Goal: Task Accomplishment & Management: Manage account settings

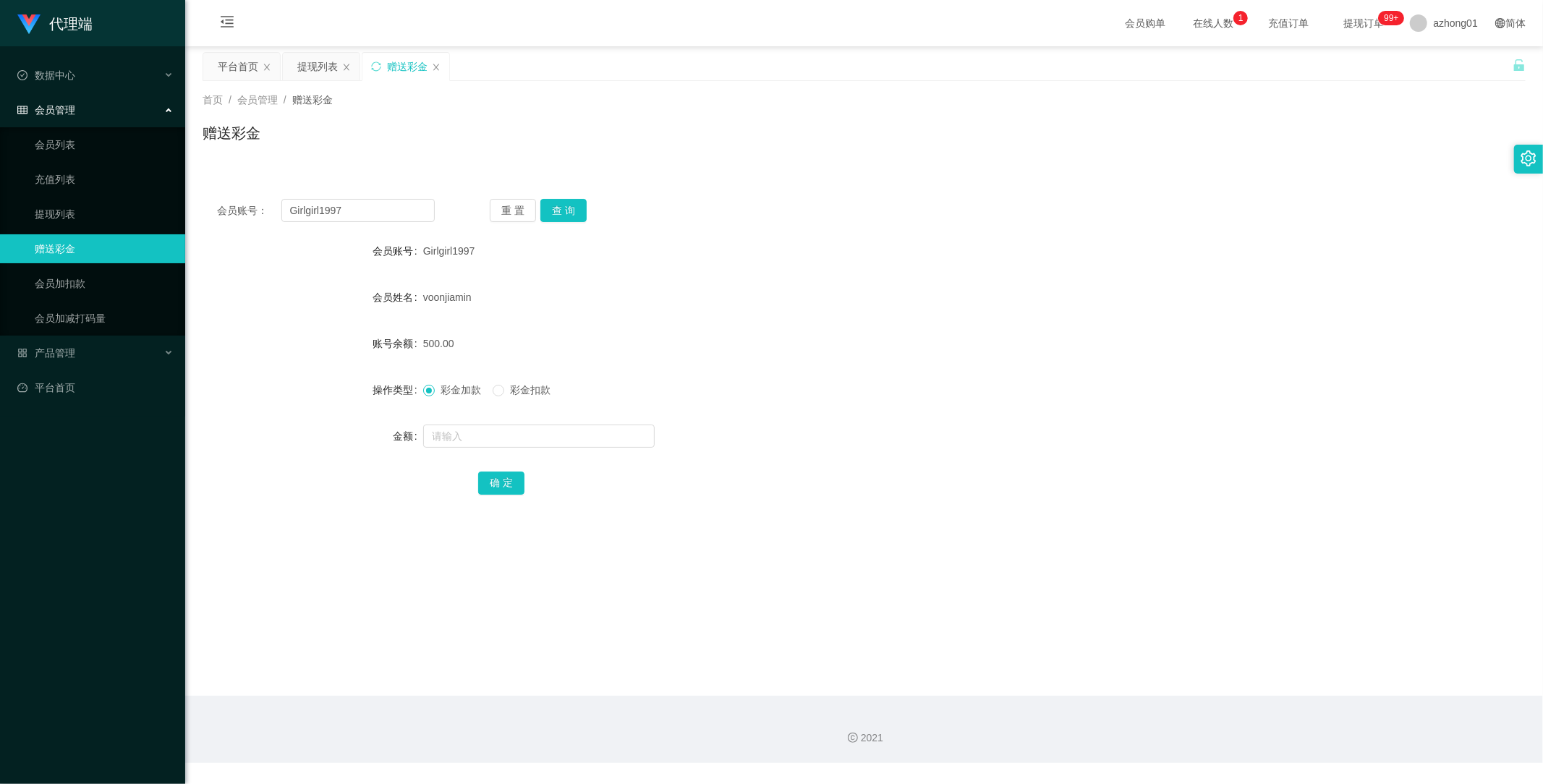
click at [81, 249] on link "赠送彩金" at bounding box center [104, 249] width 139 height 29
drag, startPoint x: 364, startPoint y: 208, endPoint x: 172, endPoint y: 198, distance: 192.3
click at [172, 198] on section "代理端 数据中心 会员管理 会员列表 充值列表 提现列表 赠送彩金 会员加扣款 会员加减打码量 产品管理 平台首页 保存配置 重置配置 整体风格设置 主题色 …" at bounding box center [771, 381] width 1543 height 763
paste input "text"
type input "Girlgirl1997"
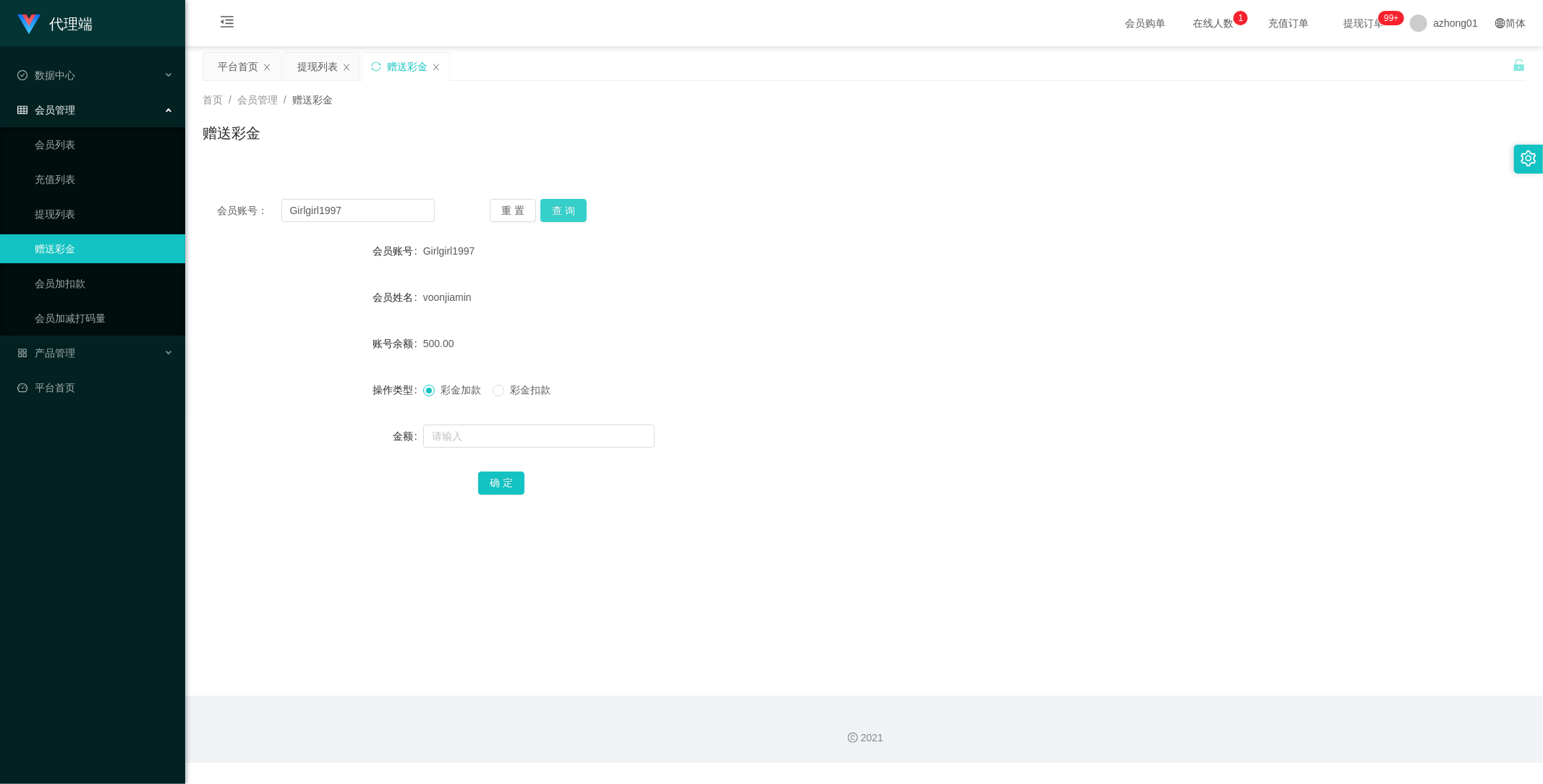
click at [567, 205] on button "查 询" at bounding box center [563, 211] width 46 height 23
click at [41, 215] on link "提现列表" at bounding box center [104, 215] width 139 height 29
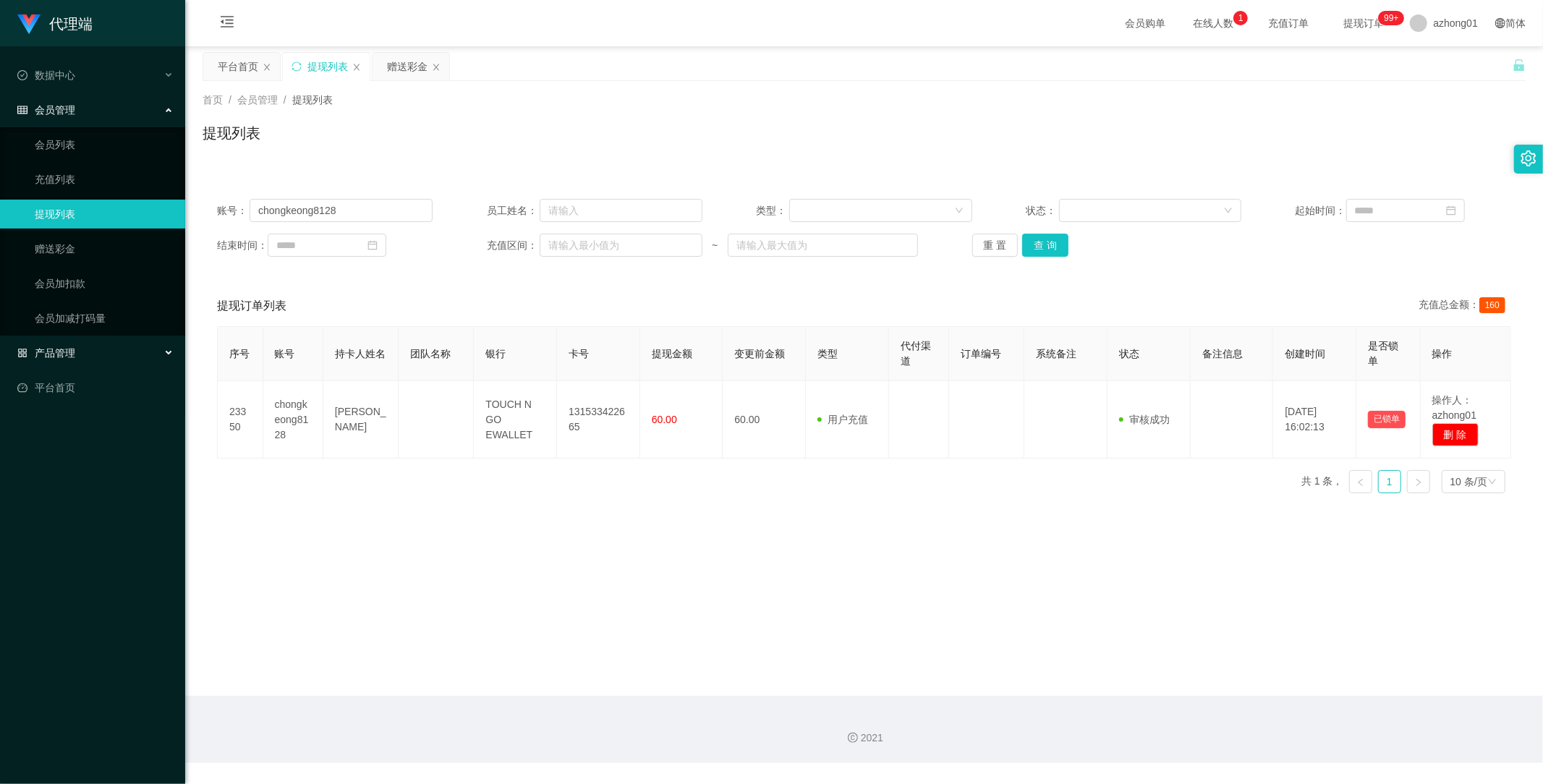
click at [58, 356] on span "产品管理" at bounding box center [45, 353] width 58 height 11
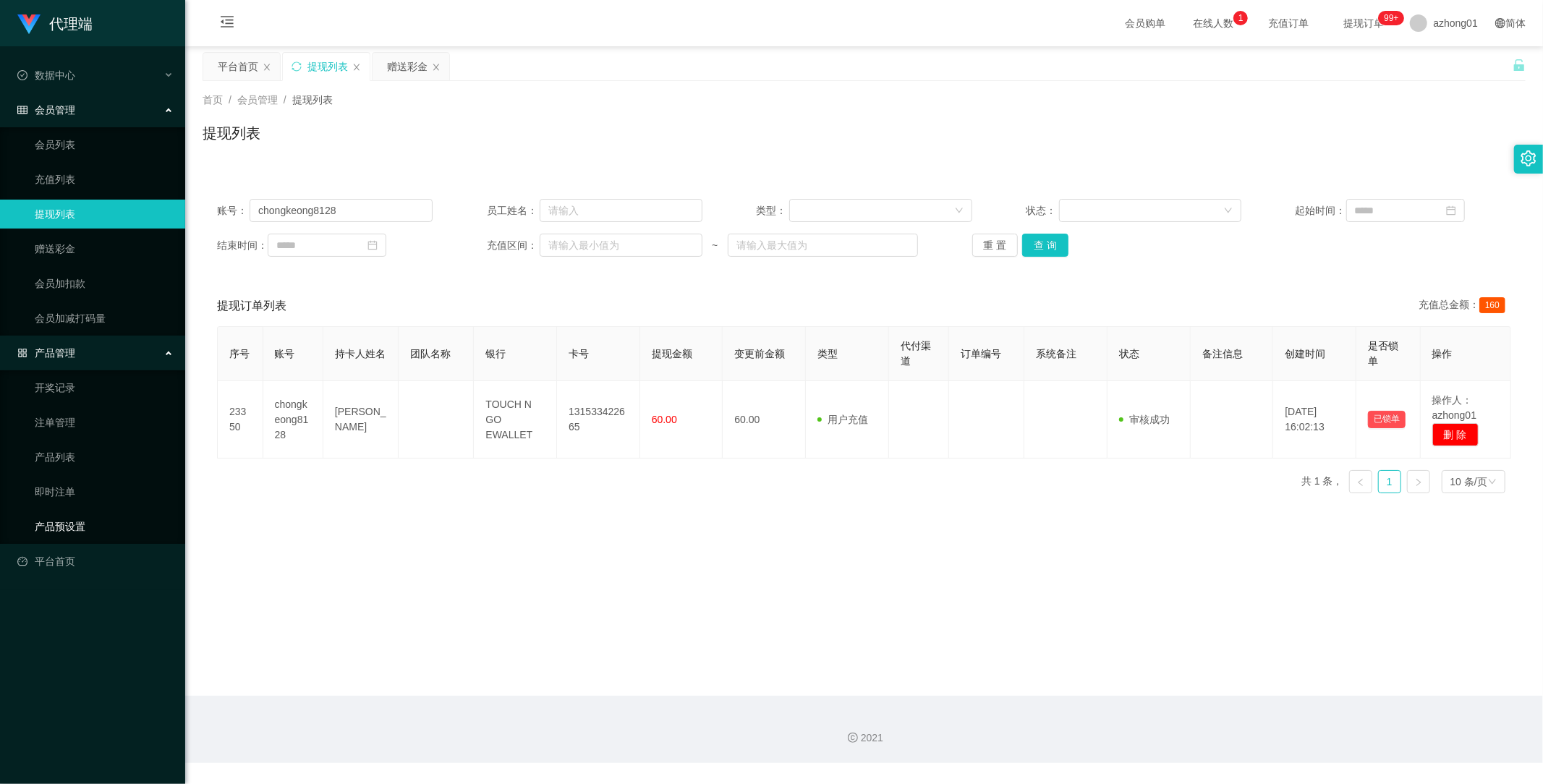
click at [59, 532] on link "产品预设置" at bounding box center [104, 526] width 139 height 29
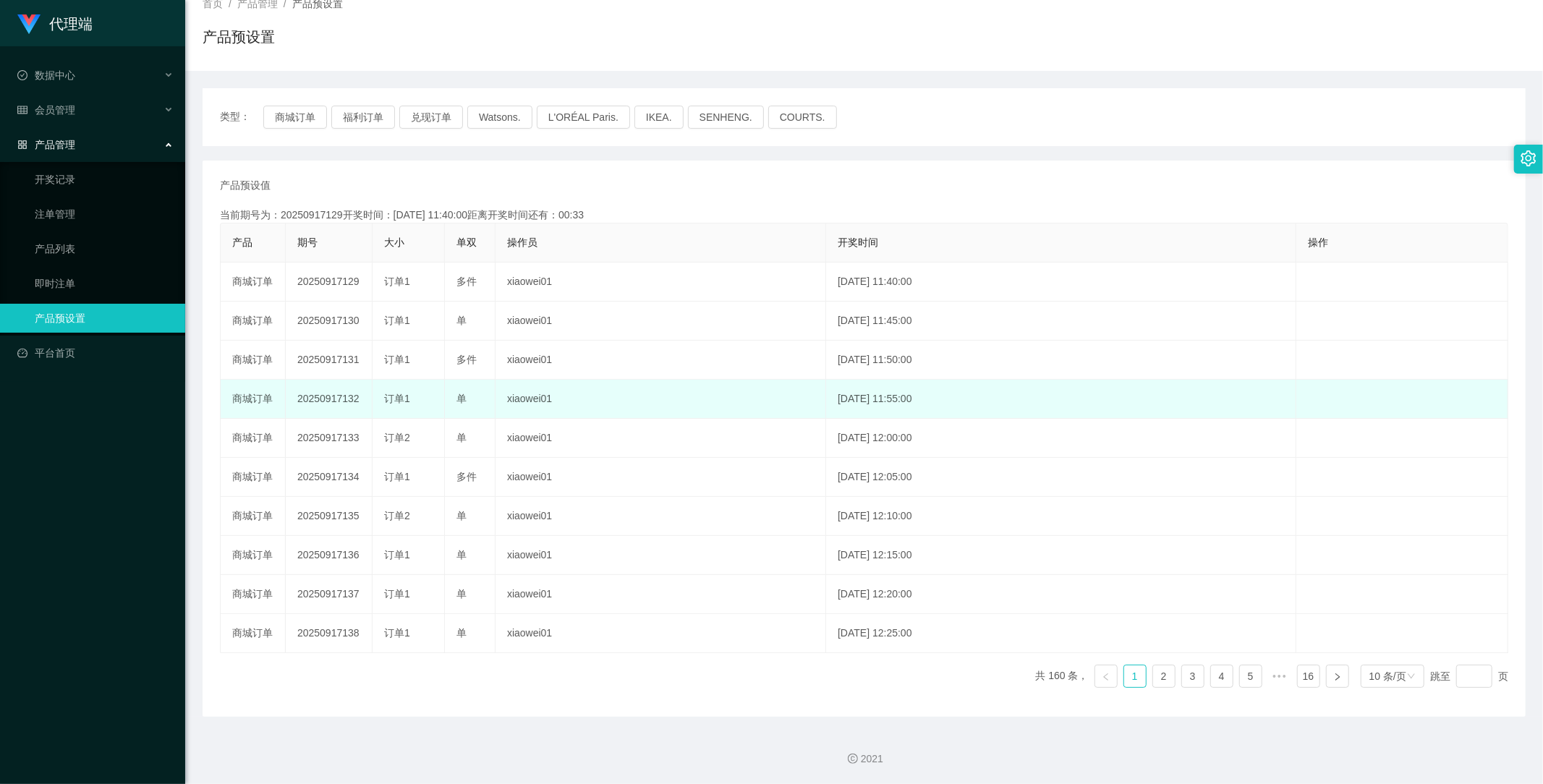
scroll to position [16, 0]
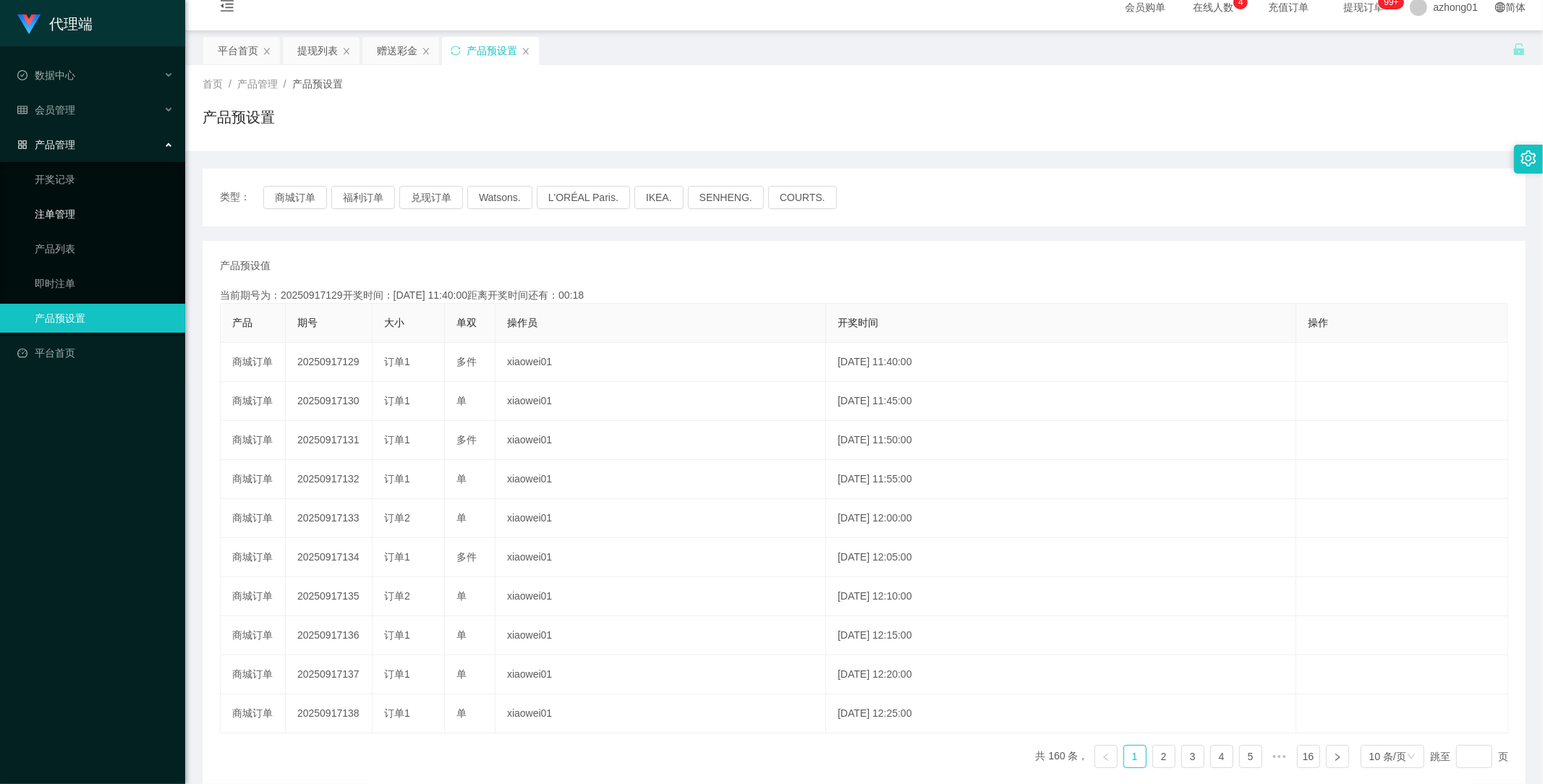
click at [57, 207] on link "注单管理" at bounding box center [104, 215] width 139 height 29
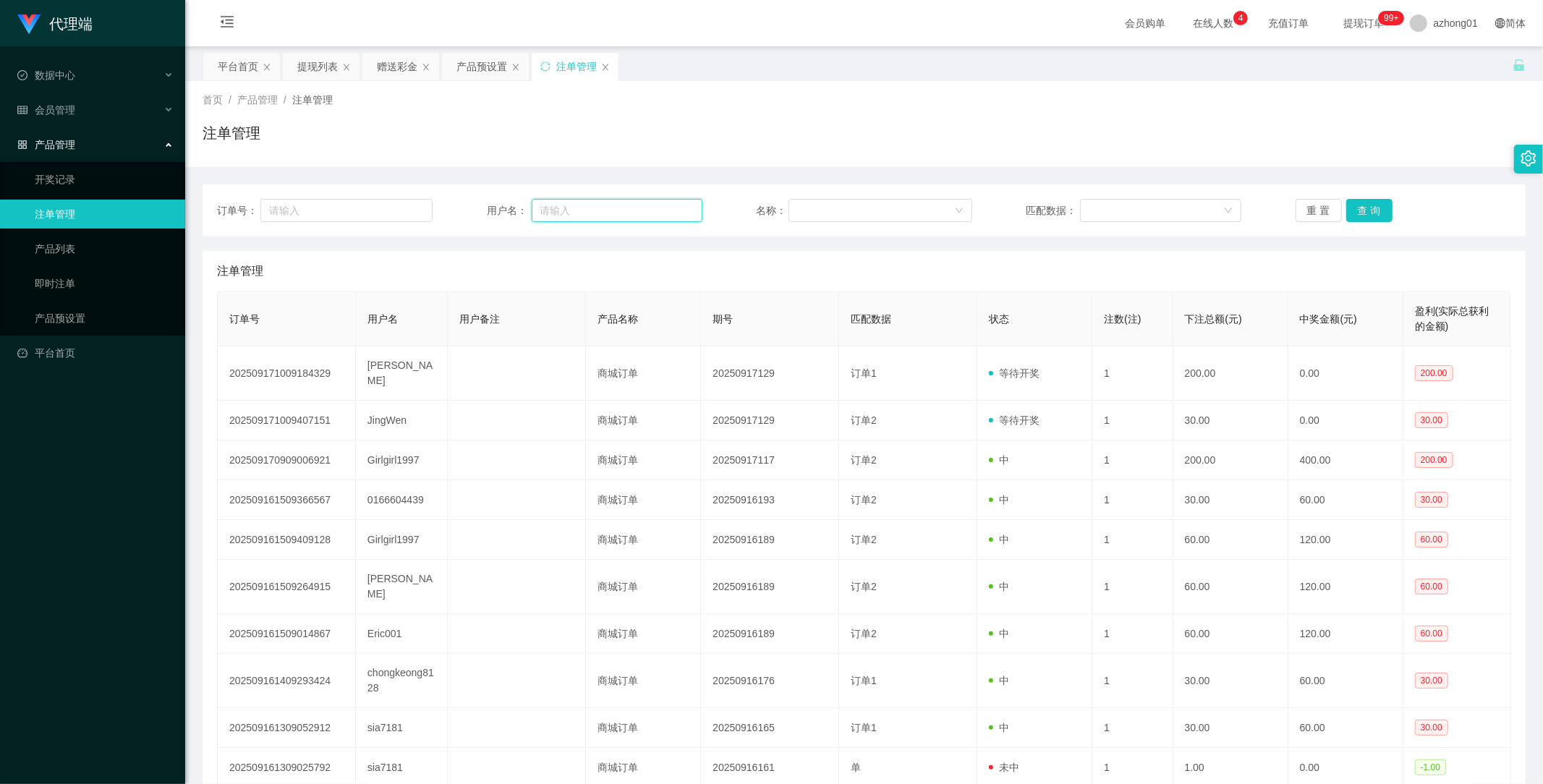
click at [599, 206] on input "text" at bounding box center [617, 211] width 171 height 23
paste input "JingWen"
type input "JingWen"
click at [1373, 207] on button "查 询" at bounding box center [1369, 211] width 46 height 23
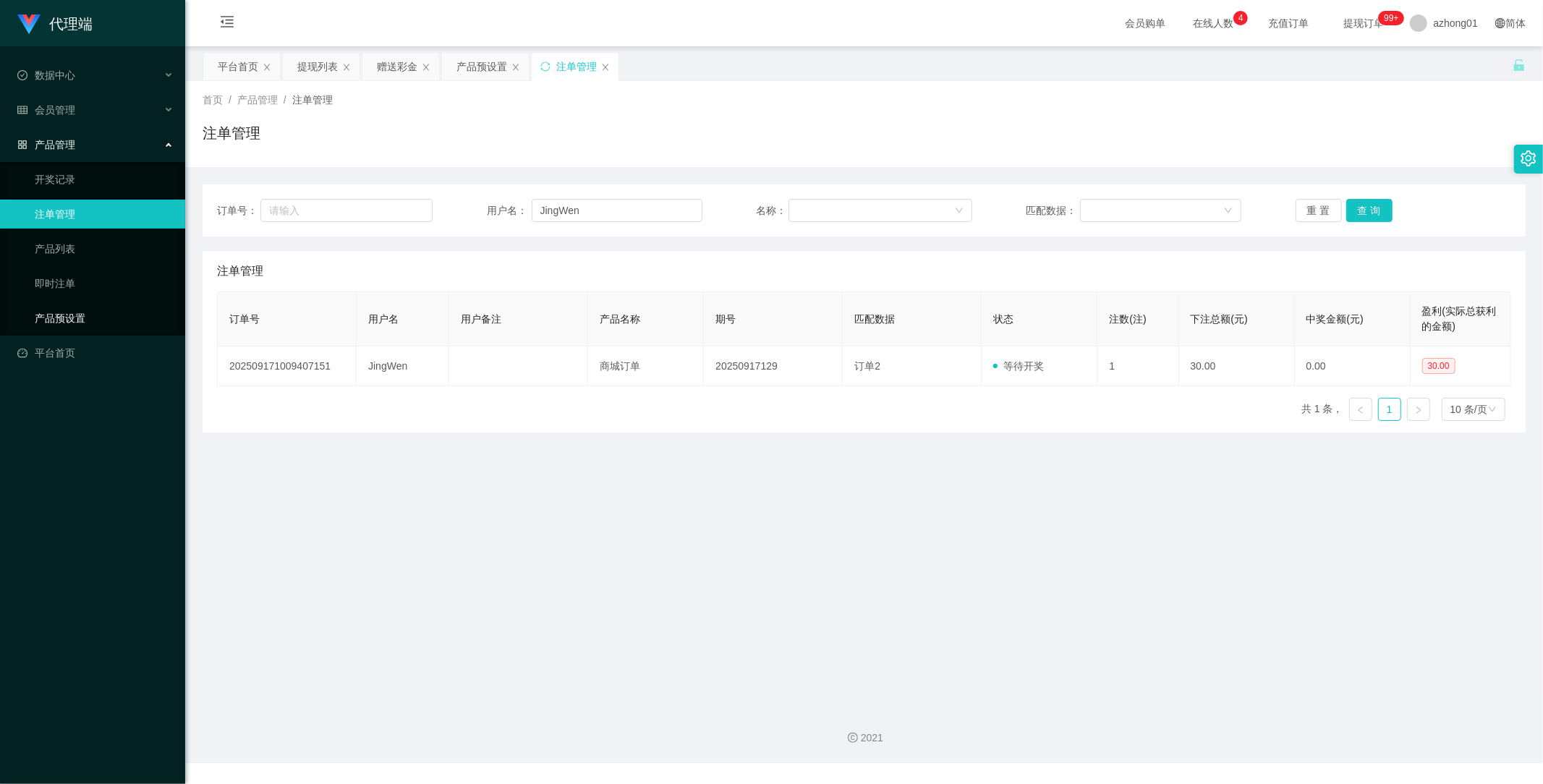
click at [56, 317] on link "产品预设置" at bounding box center [104, 318] width 139 height 29
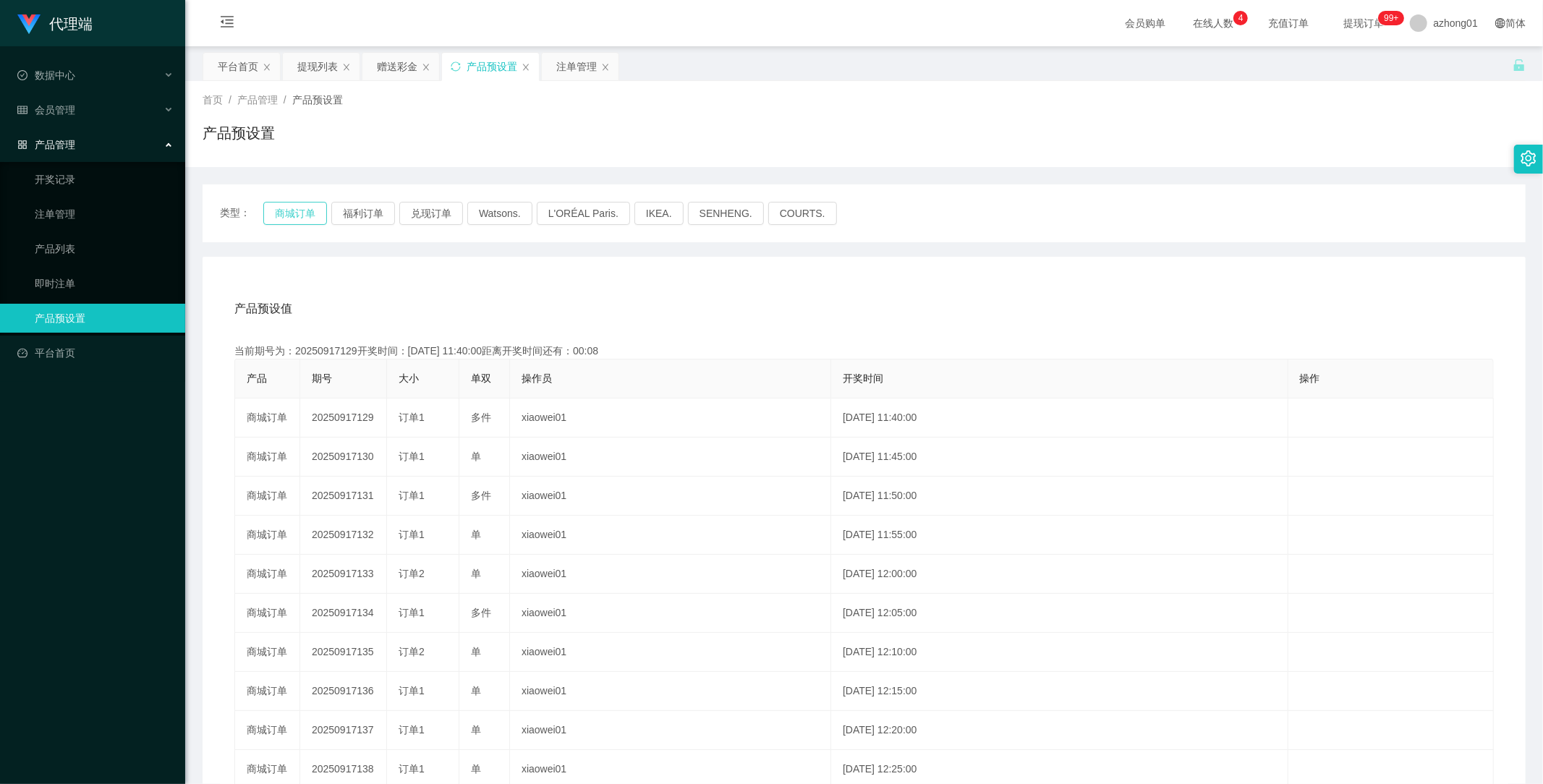
click at [298, 210] on button "商城订单" at bounding box center [295, 213] width 64 height 23
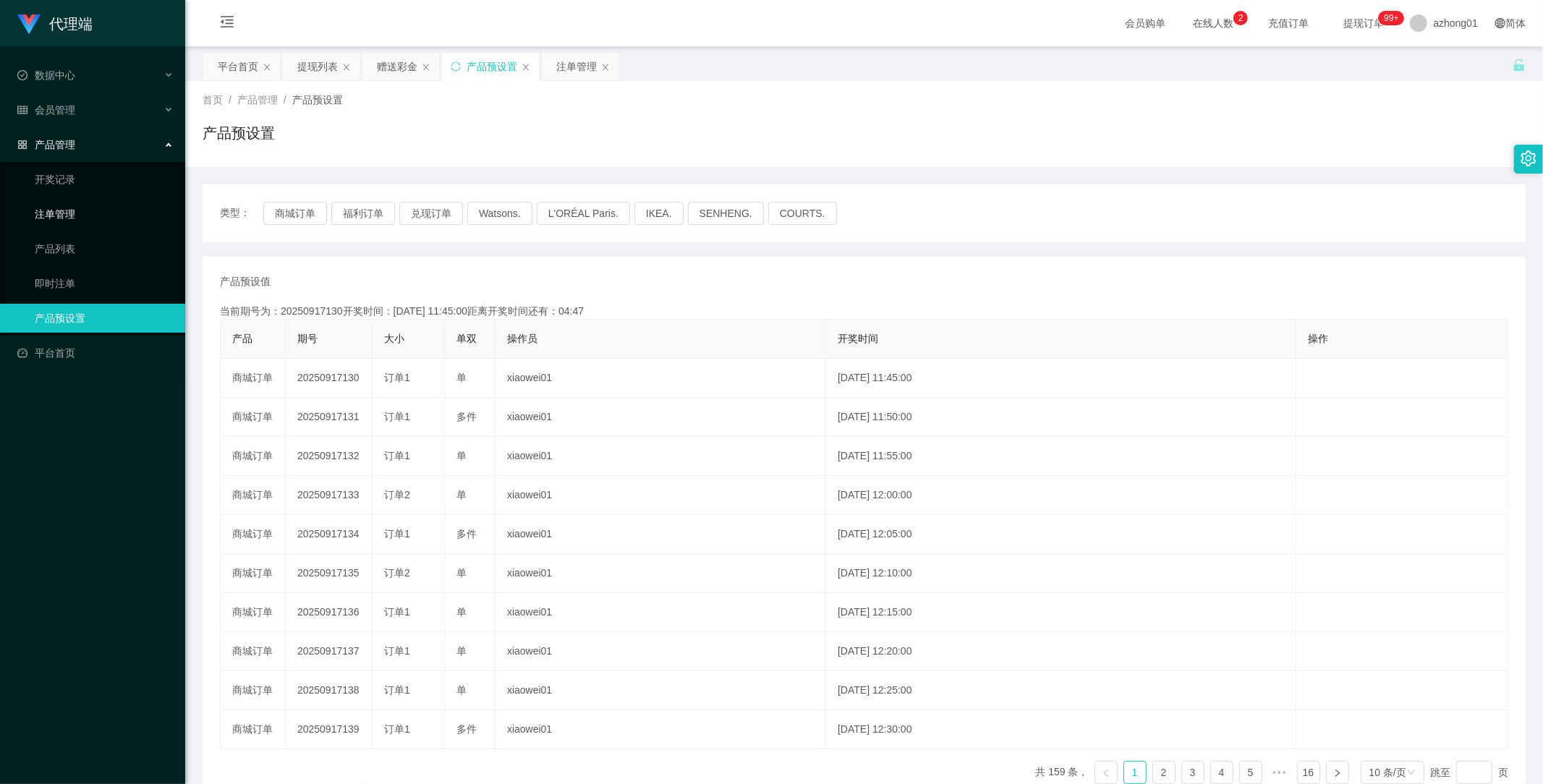
click at [62, 218] on link "注单管理" at bounding box center [104, 215] width 139 height 29
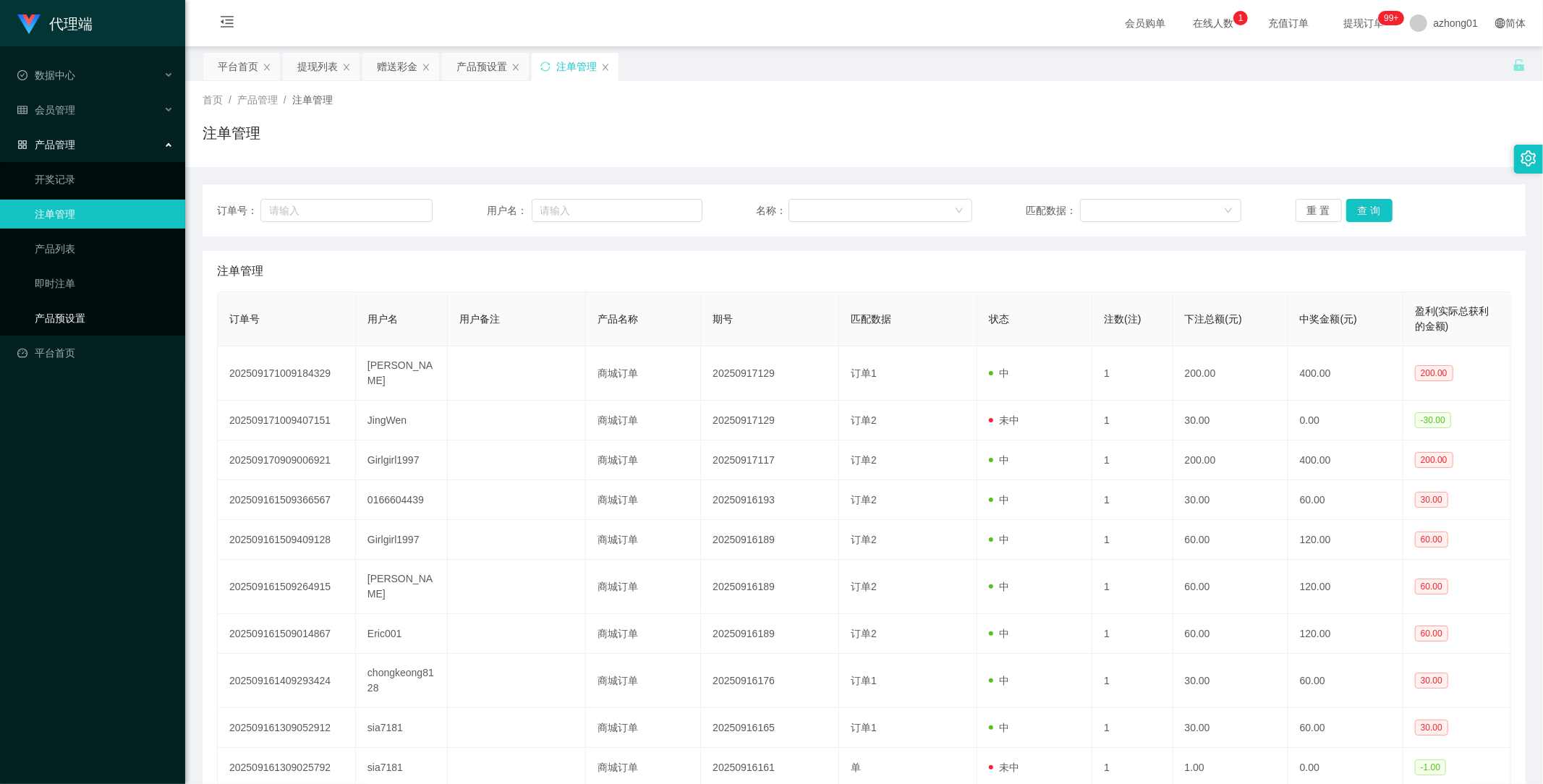
click at [63, 313] on link "产品预设置" at bounding box center [104, 318] width 139 height 29
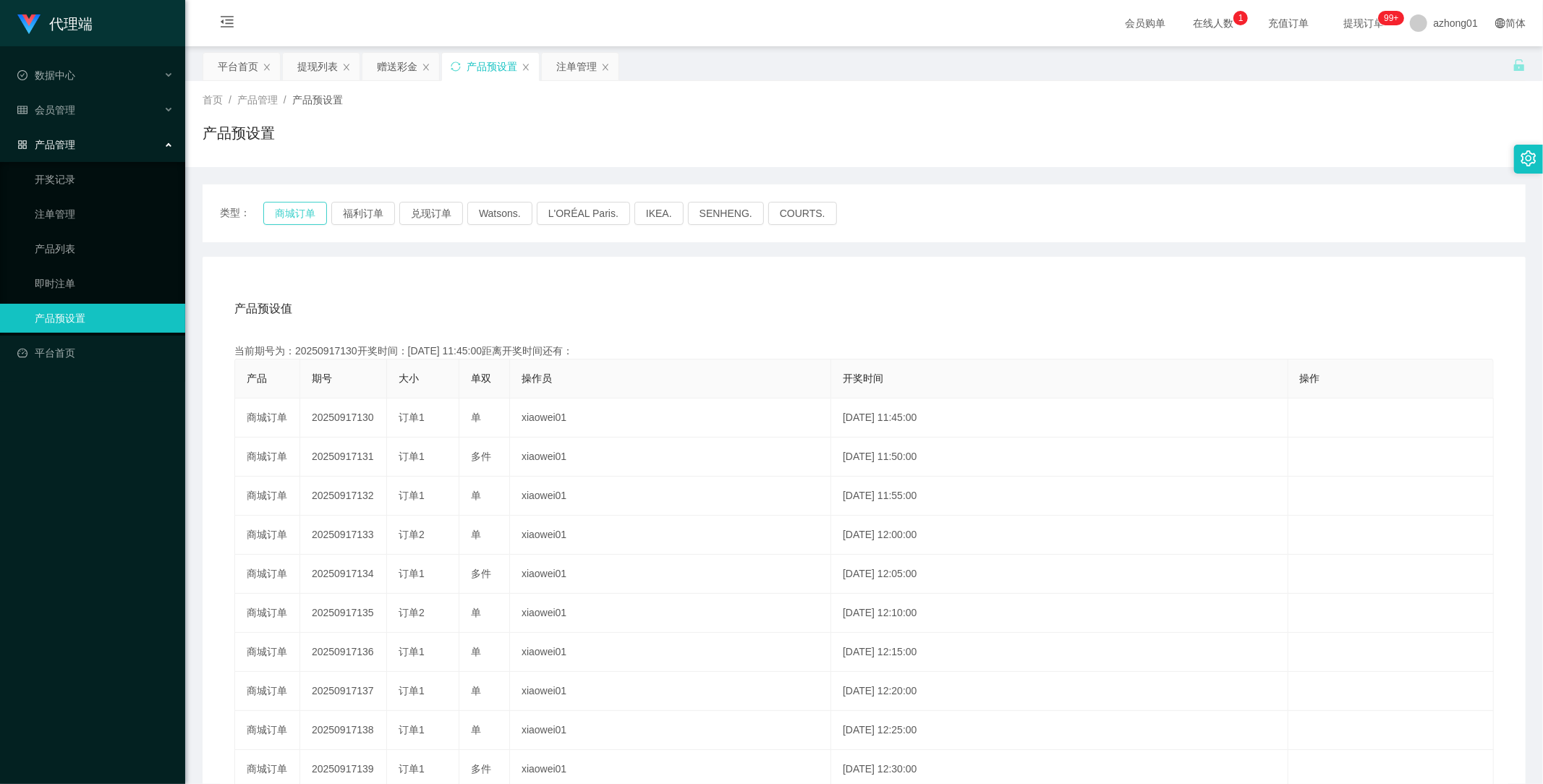
click at [279, 208] on button "商城订单" at bounding box center [295, 213] width 64 height 23
click at [72, 105] on span "会员管理" at bounding box center [45, 110] width 58 height 11
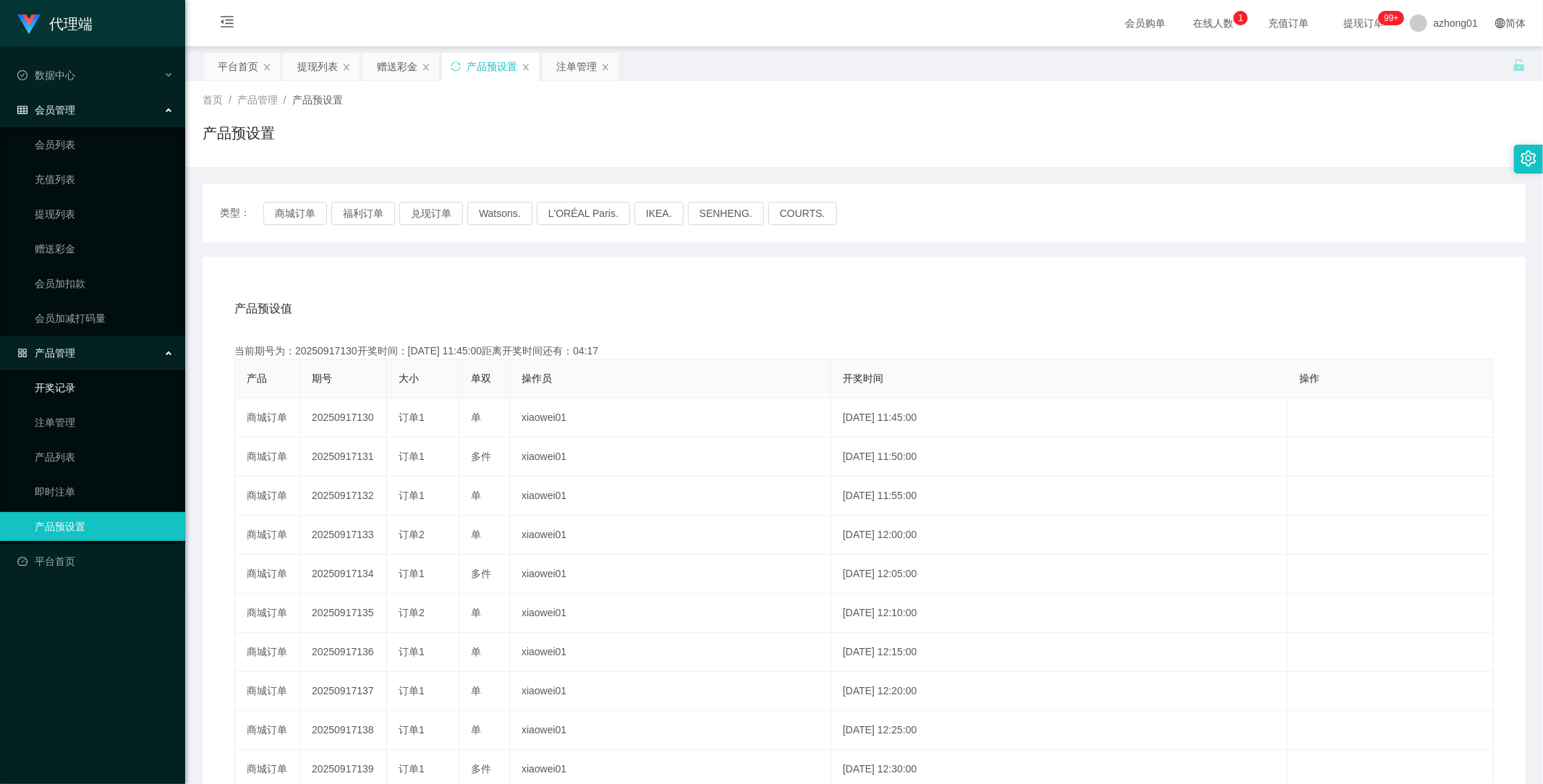
click at [75, 391] on link "开奖记录" at bounding box center [104, 388] width 139 height 29
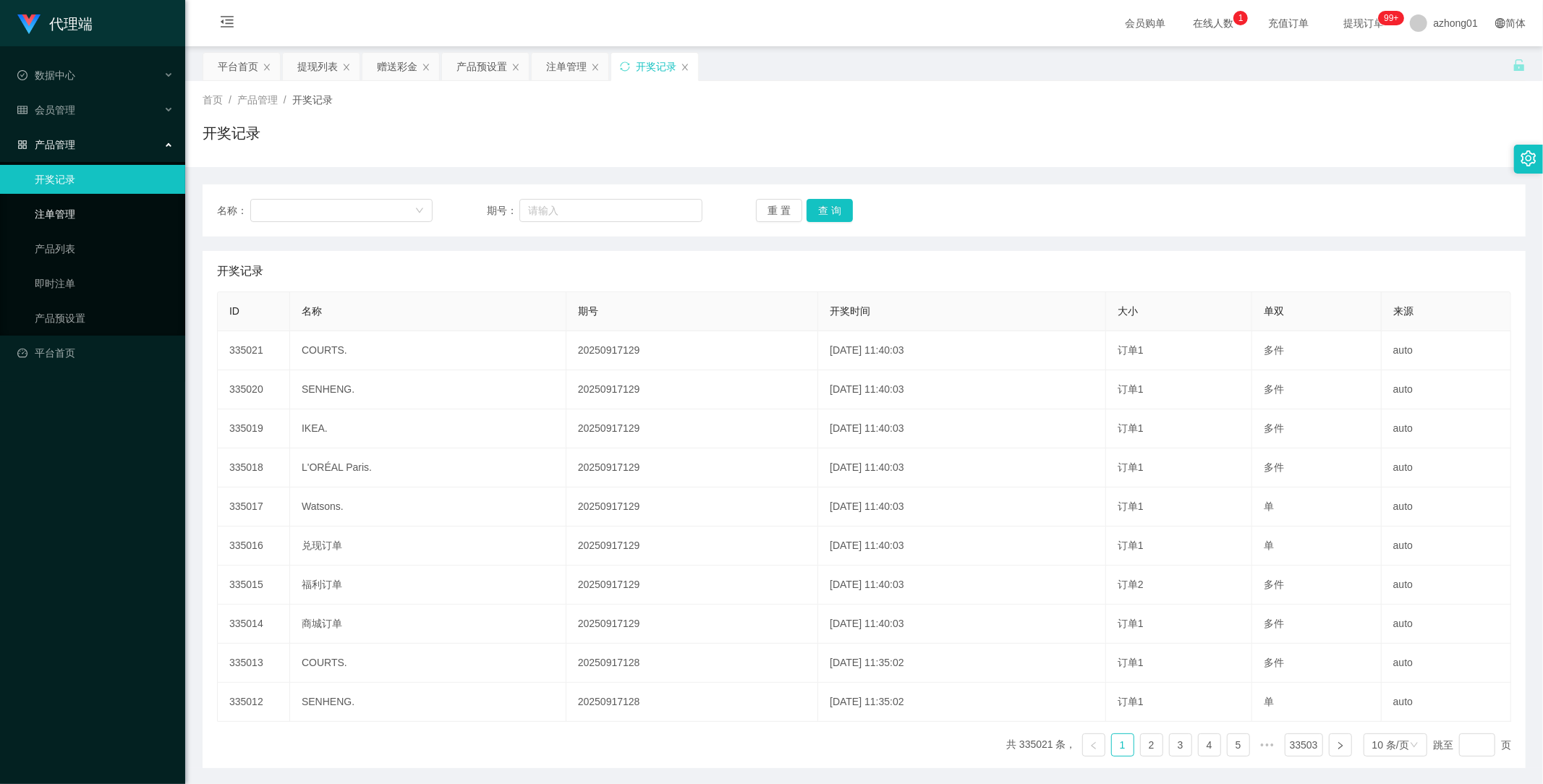
click at [57, 212] on link "注单管理" at bounding box center [104, 215] width 139 height 29
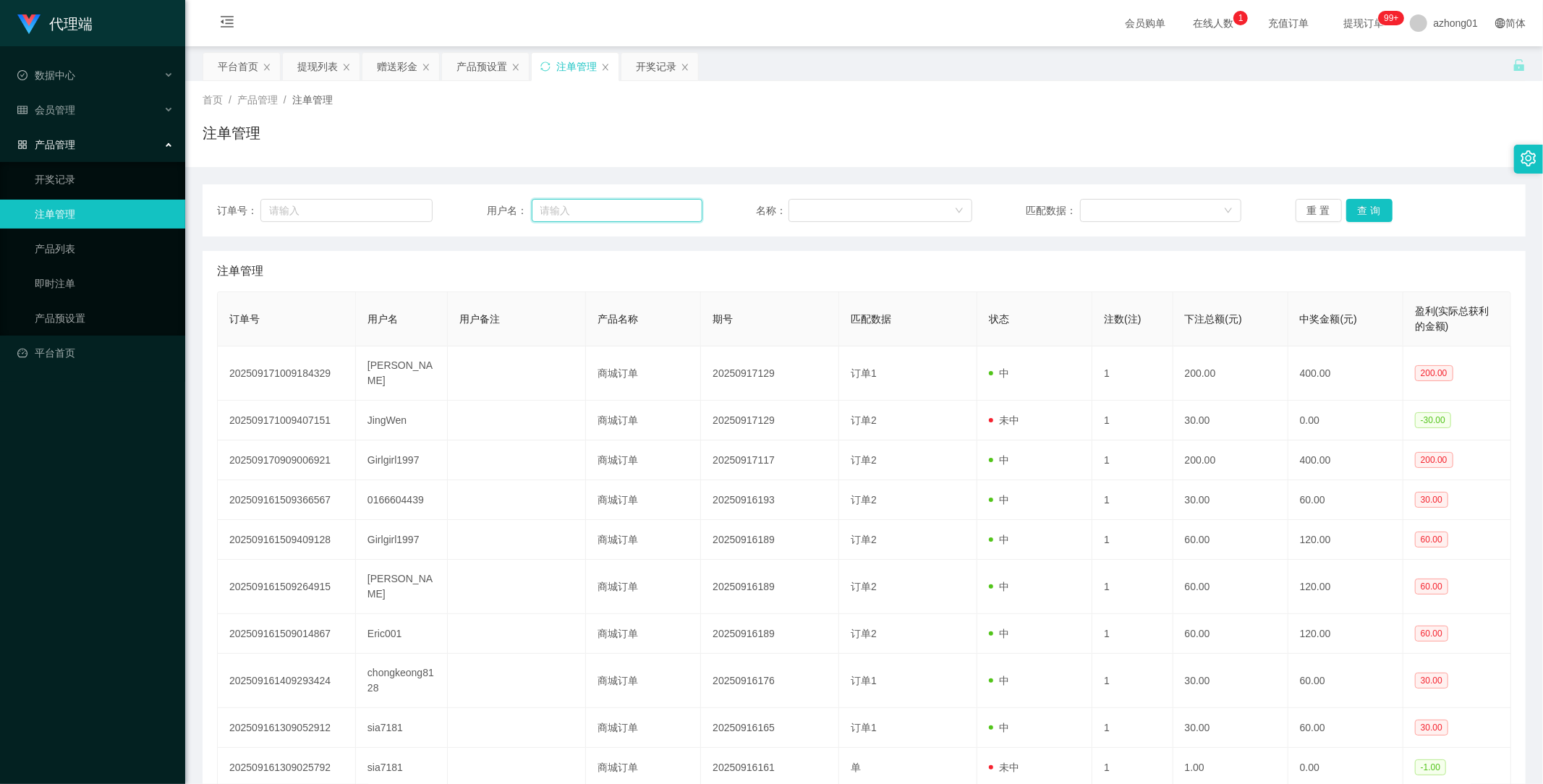
click at [594, 212] on input "text" at bounding box center [617, 211] width 171 height 23
paste input "JingWen"
type input "JingWen"
drag, startPoint x: 1359, startPoint y: 211, endPoint x: 1349, endPoint y: 212, distance: 10.0
click at [1359, 211] on button "查 询" at bounding box center [1369, 211] width 46 height 23
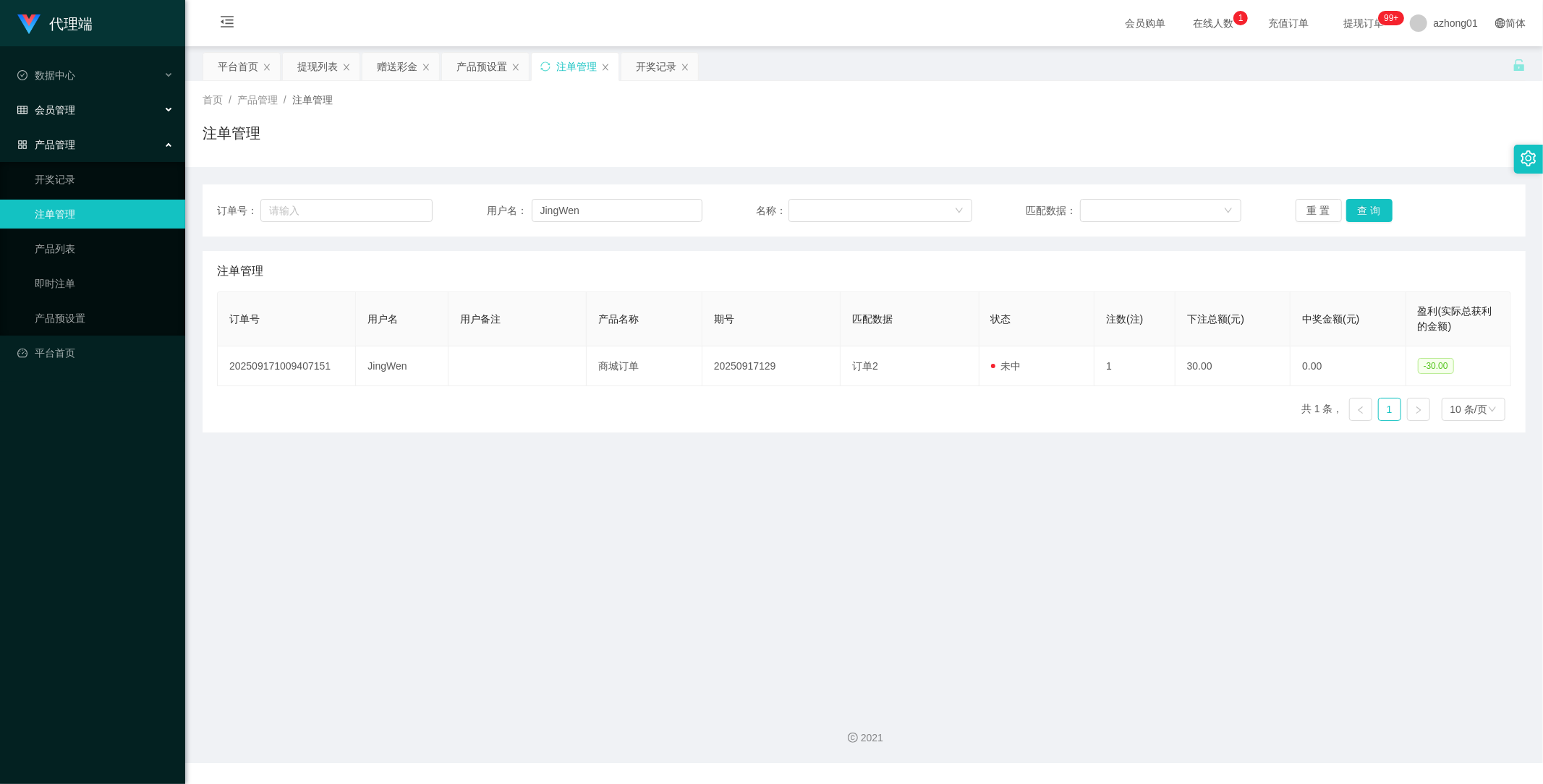
click at [70, 110] on span "会员管理" at bounding box center [45, 110] width 58 height 11
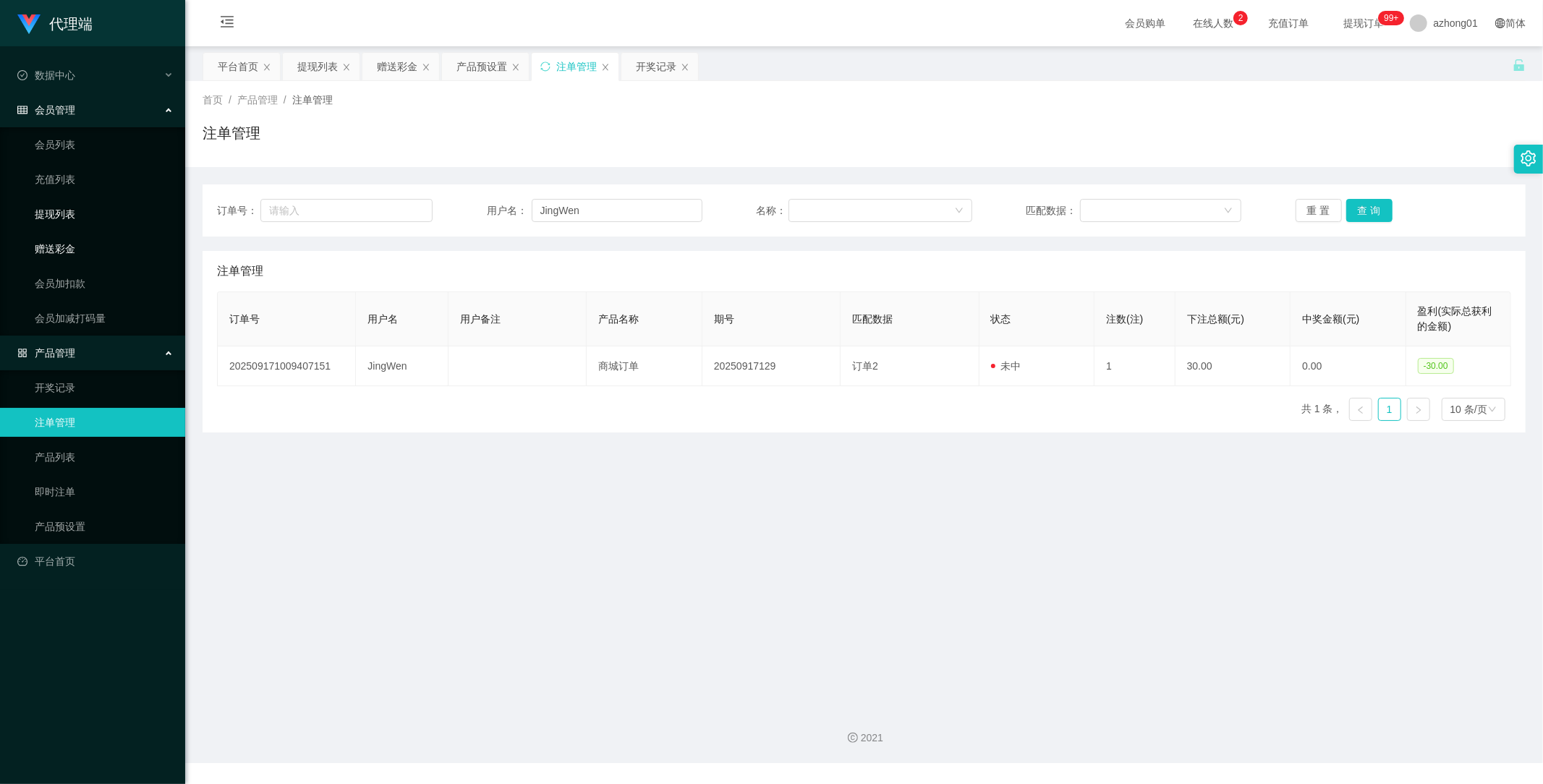
click at [68, 235] on link "赠送彩金" at bounding box center [104, 249] width 139 height 29
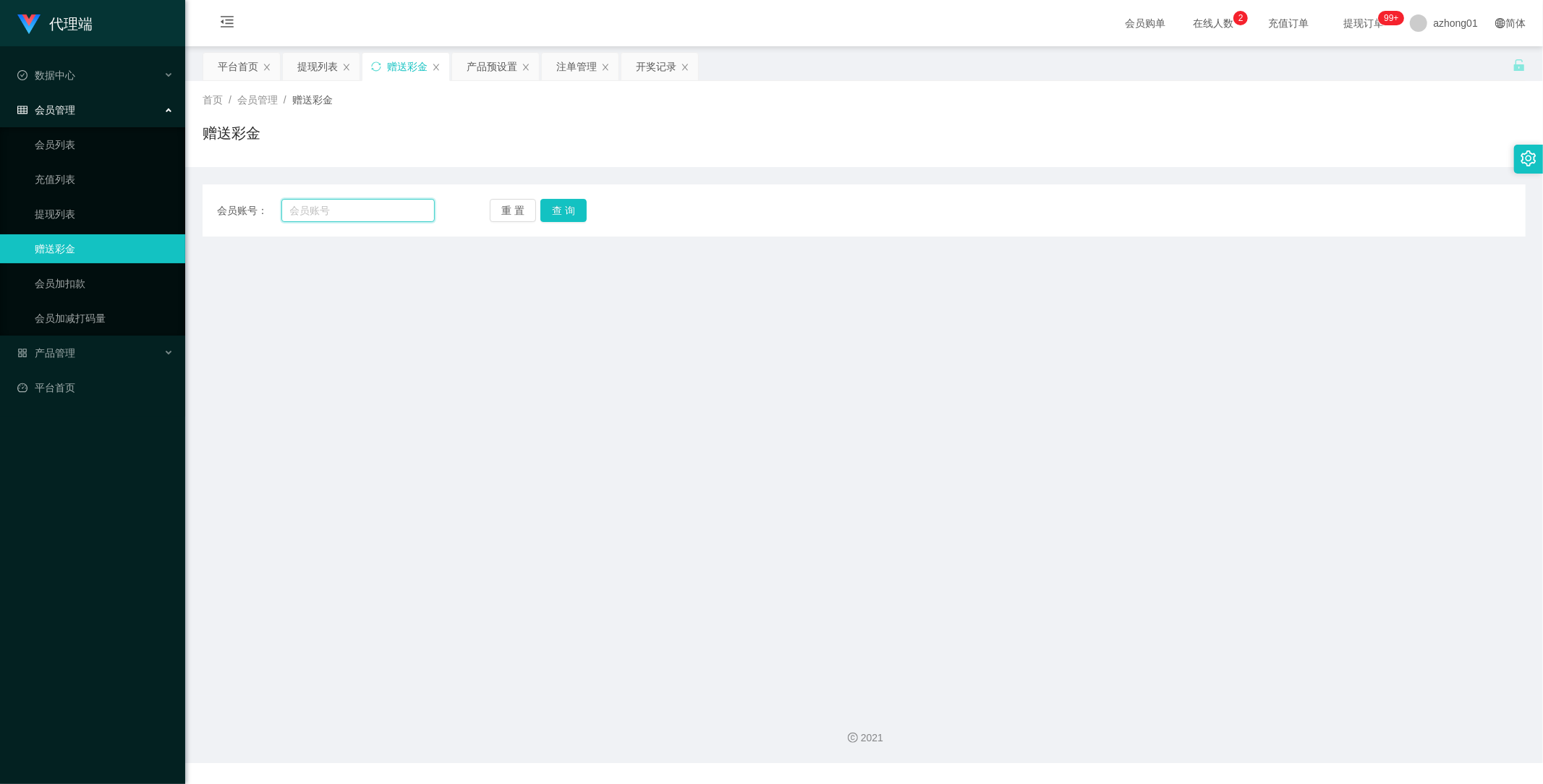
click at [360, 211] on input "text" at bounding box center [358, 211] width 154 height 23
paste input "JingWen"
type input "JingWen"
click at [551, 219] on button "查 询" at bounding box center [563, 211] width 46 height 23
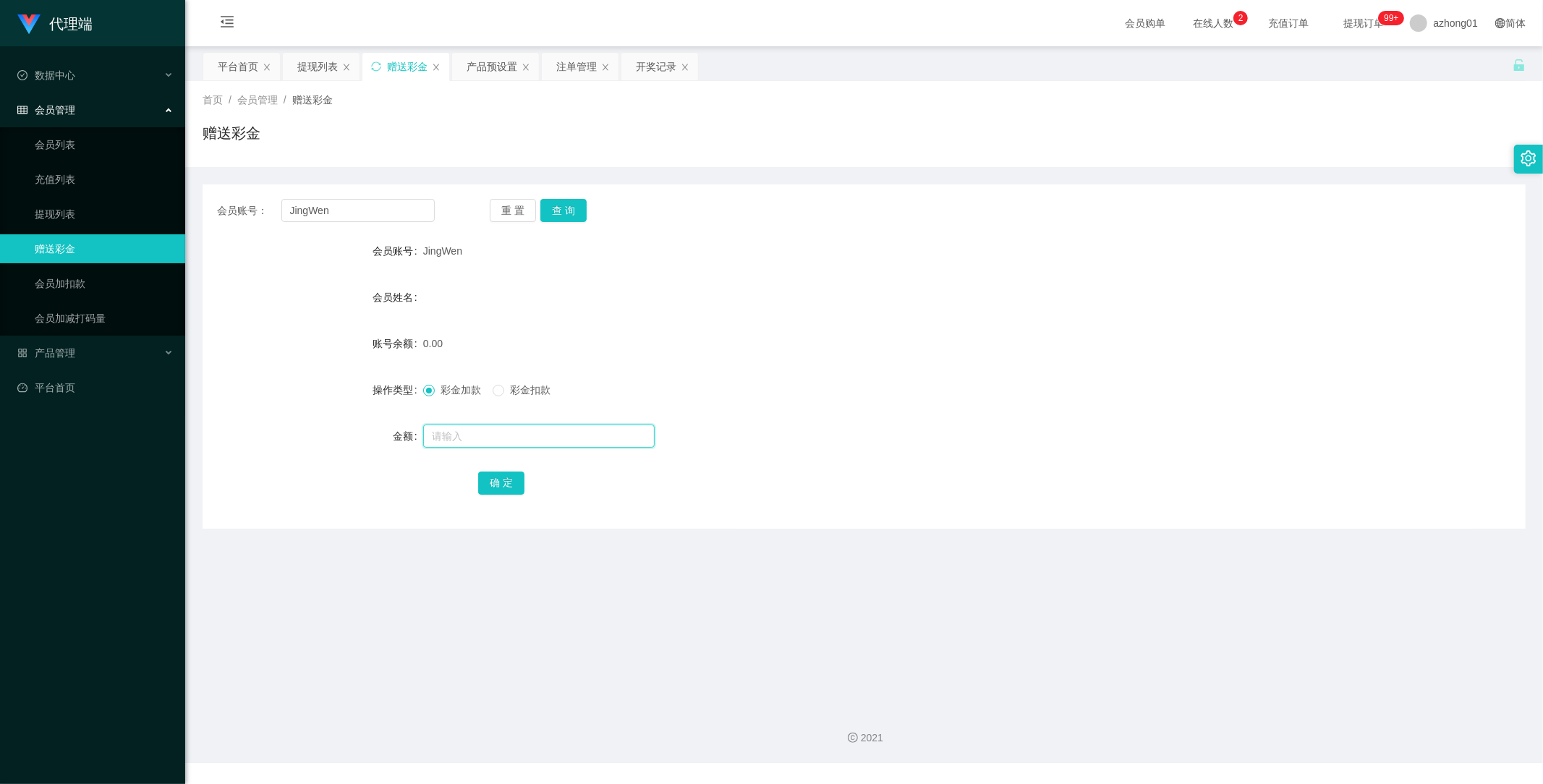
click at [497, 432] on input "text" at bounding box center [539, 436] width 232 height 23
drag, startPoint x: 369, startPoint y: 205, endPoint x: 200, endPoint y: 202, distance: 169.0
click at [202, 200] on div "会员账号： JingWen 重 置 查 询" at bounding box center [864, 211] width 1323 height 23
drag, startPoint x: 569, startPoint y: 210, endPoint x: 576, endPoint y: 266, distance: 56.4
click at [569, 211] on button "查 询" at bounding box center [563, 211] width 46 height 23
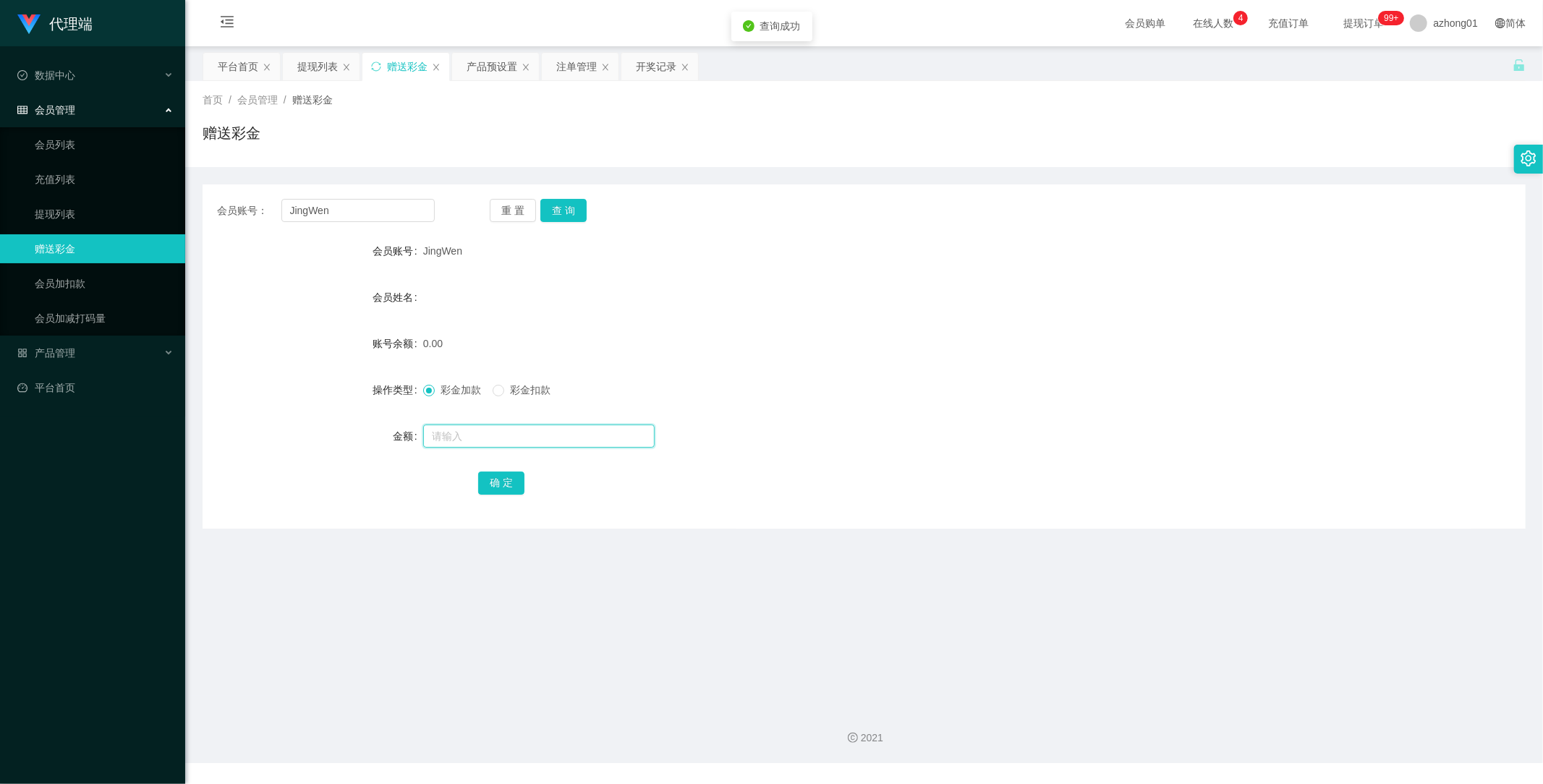
click at [502, 437] on input "text" at bounding box center [539, 436] width 232 height 23
type input "60"
click at [502, 483] on button "确 定" at bounding box center [501, 483] width 46 height 23
drag, startPoint x: 365, startPoint y: 203, endPoint x: 251, endPoint y: 190, distance: 114.7
click at [251, 190] on div "会员账号： JingWen 重 置 查 询 会员账号 JingWen 会员姓名 账号余额 60.00 操作类型 彩金加款 彩金扣款 金额 确 定" at bounding box center [864, 356] width 1323 height 344
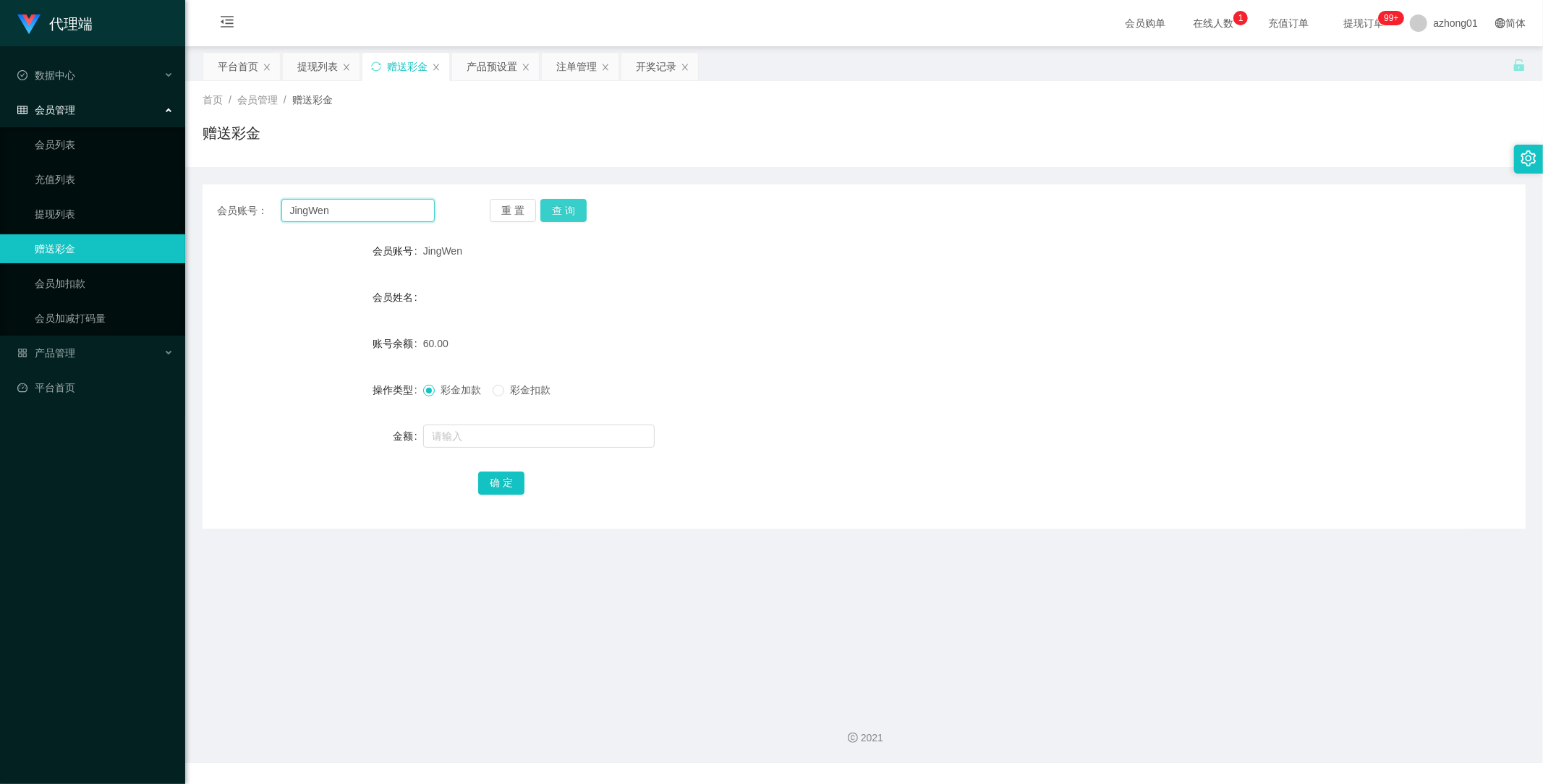
paste input "text"
type input "JingWen"
click at [561, 210] on button "查 询" at bounding box center [563, 211] width 46 height 23
click at [573, 207] on button "查 询" at bounding box center [563, 211] width 46 height 23
click at [58, 215] on link "提现列表" at bounding box center [104, 215] width 139 height 29
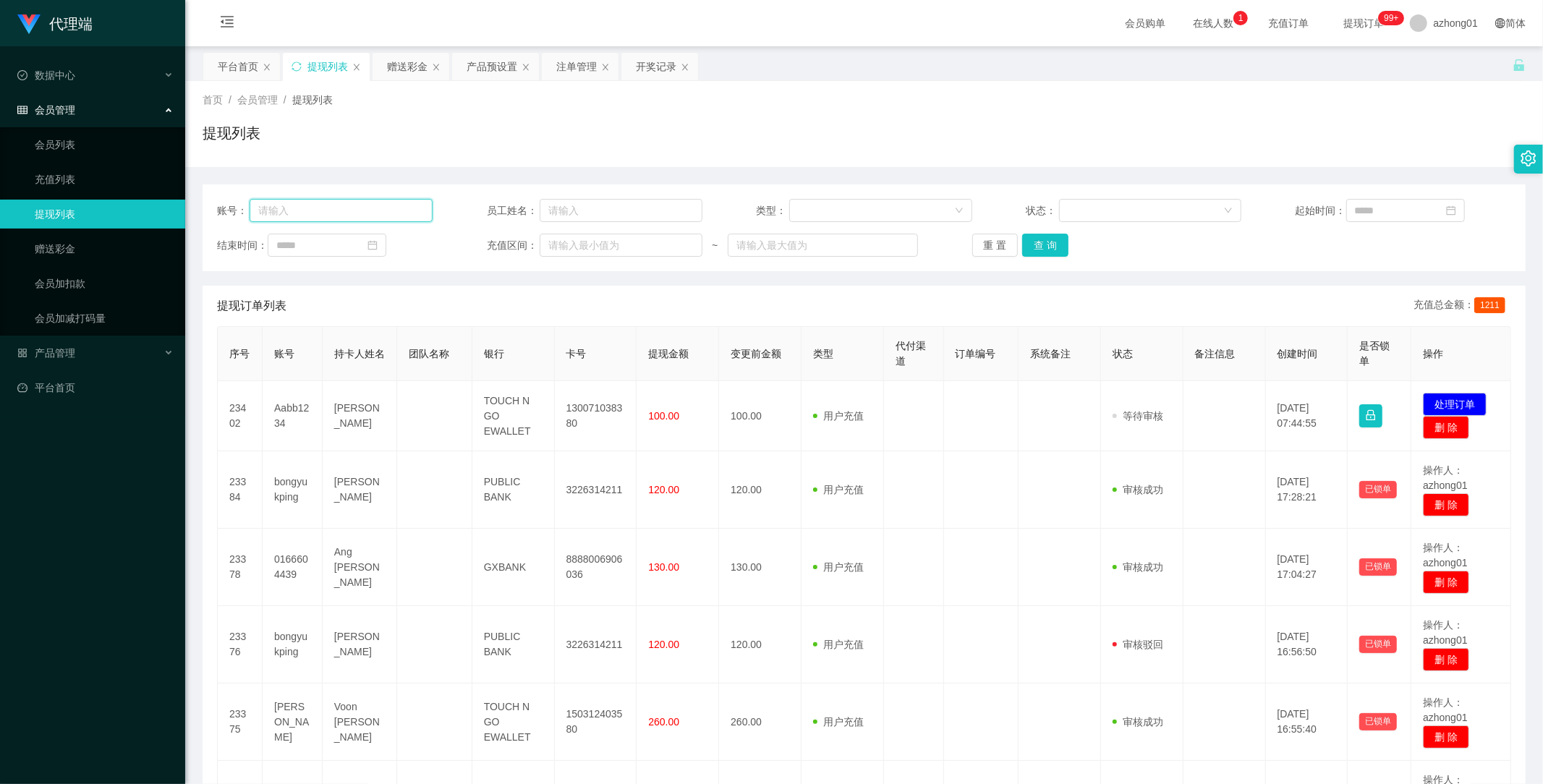
click at [353, 207] on input "text" at bounding box center [341, 211] width 183 height 23
paste input "JingWen"
type input "JingWen"
click at [1050, 244] on button "查 询" at bounding box center [1045, 245] width 46 height 23
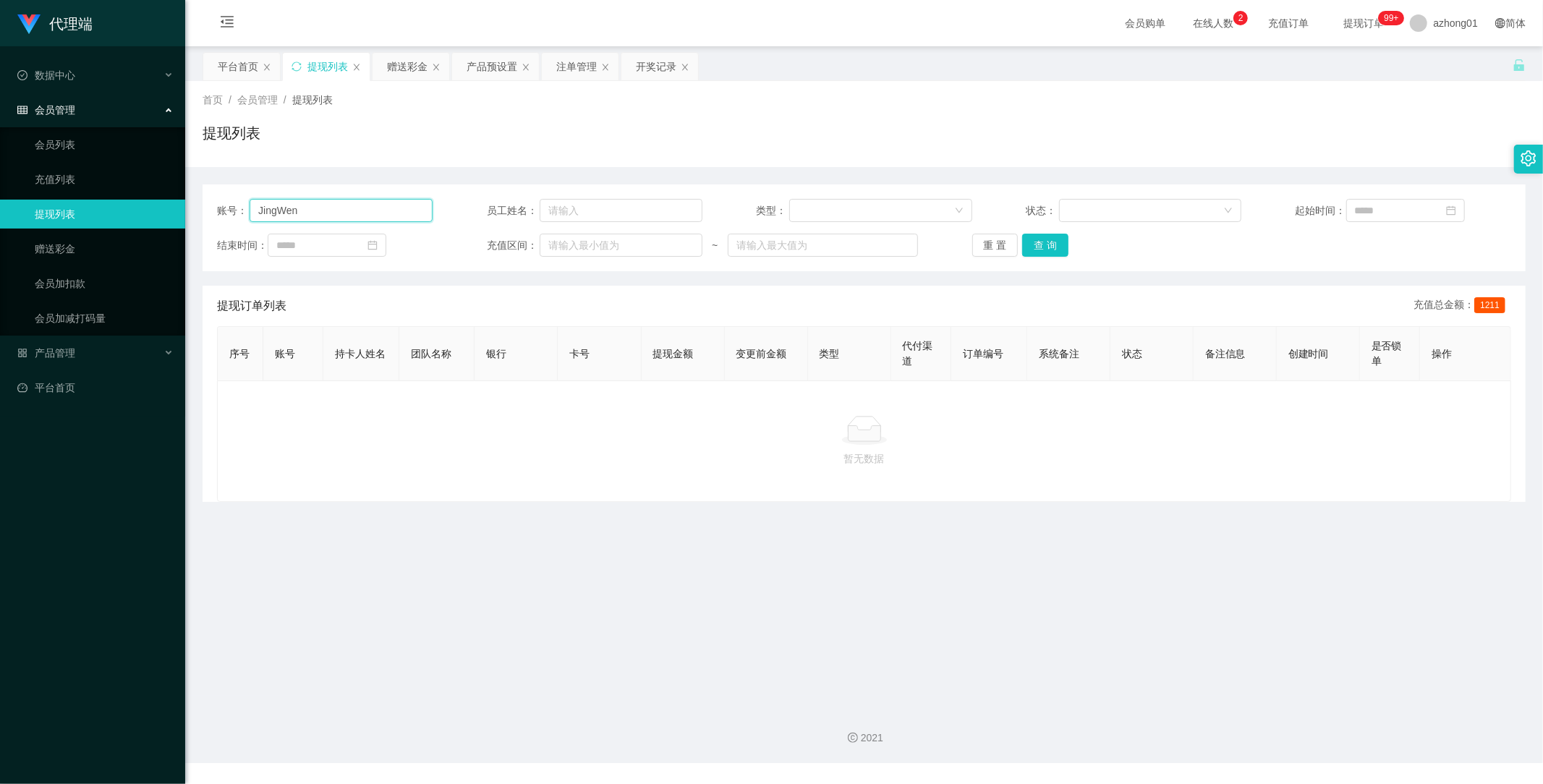
drag, startPoint x: 319, startPoint y: 203, endPoint x: 169, endPoint y: 211, distance: 150.2
click at [170, 211] on section "代理端 数据中心 会员管理 会员列表 充值列表 提现列表 赠送彩金 会员加扣款 会员加减打码量 产品管理 开奖记录 注单管理 产品列表 即时注单 产品预设置 …" at bounding box center [771, 381] width 1543 height 763
drag, startPoint x: 1053, startPoint y: 249, endPoint x: 1023, endPoint y: 266, distance: 34.5
click at [1053, 249] on button "查 询" at bounding box center [1045, 245] width 46 height 23
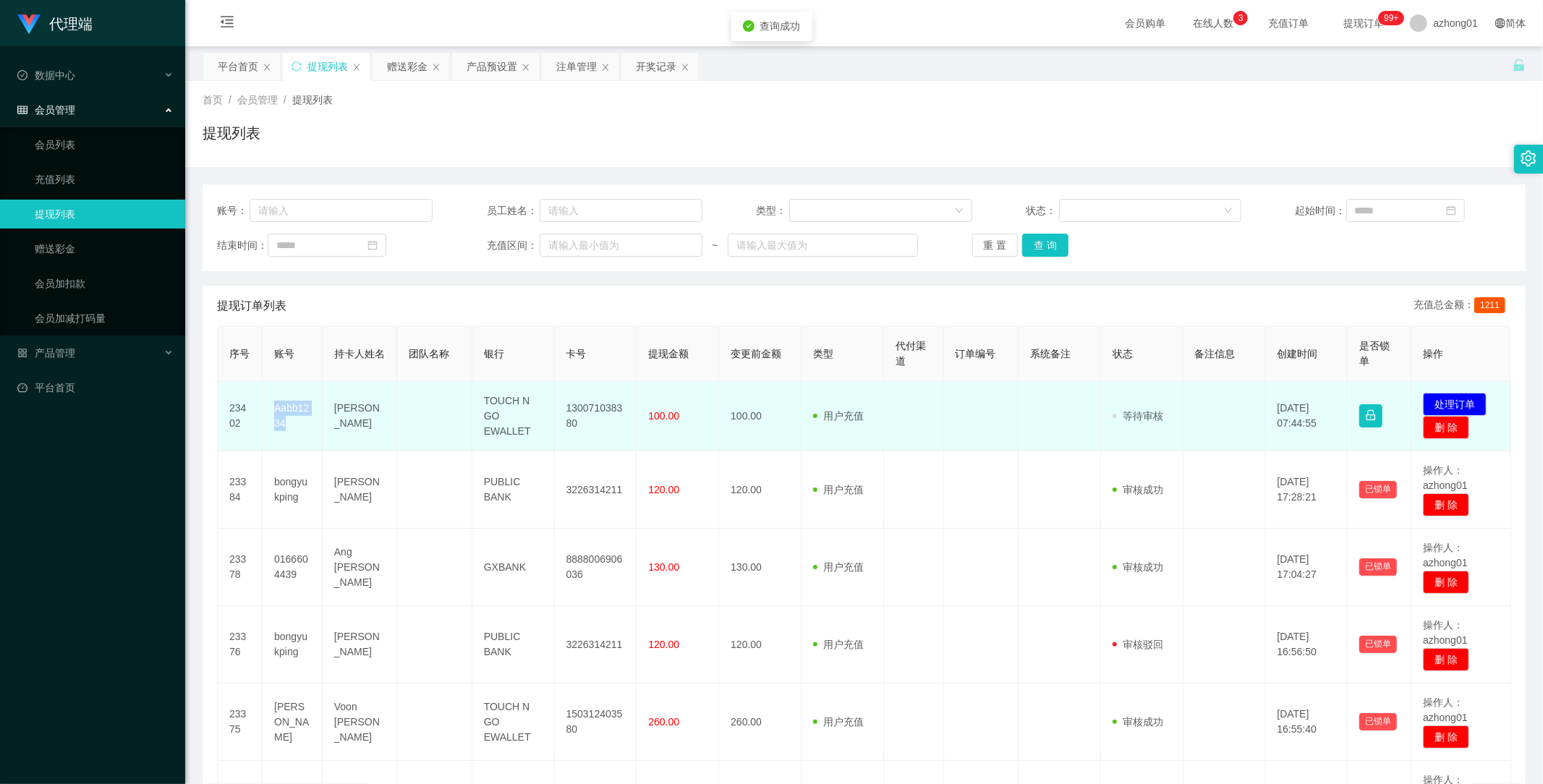
drag, startPoint x: 272, startPoint y: 407, endPoint x: 305, endPoint y: 424, distance: 37.1
click at [305, 424] on td "Aabb1234" at bounding box center [292, 416] width 60 height 70
copy td "Aabb1234"
click at [293, 411] on td "Aabb1234" at bounding box center [292, 416] width 60 height 70
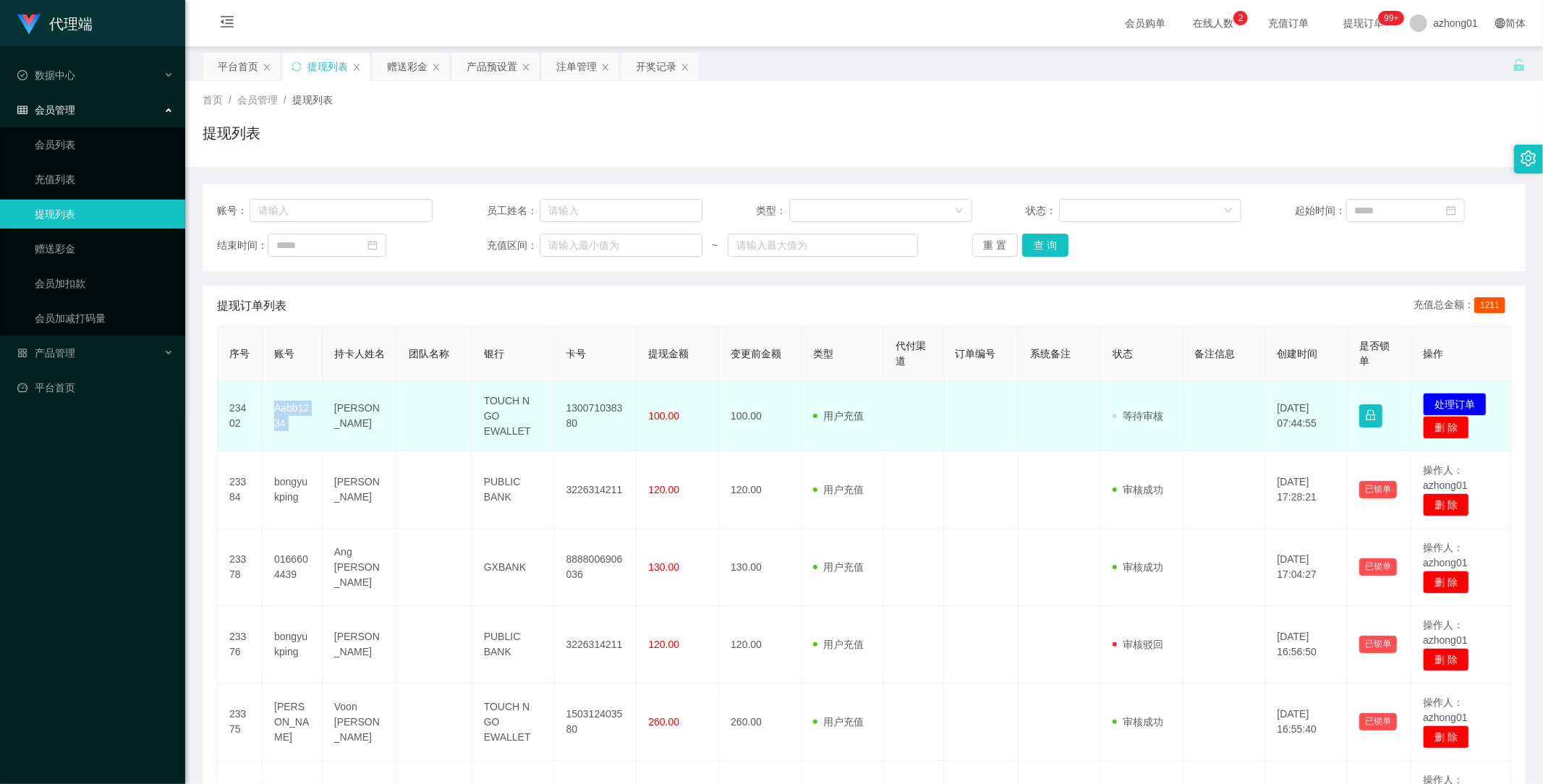
click at [293, 411] on td "Aabb1234" at bounding box center [292, 416] width 60 height 70
click at [1453, 401] on button "处理订单" at bounding box center [1455, 404] width 64 height 23
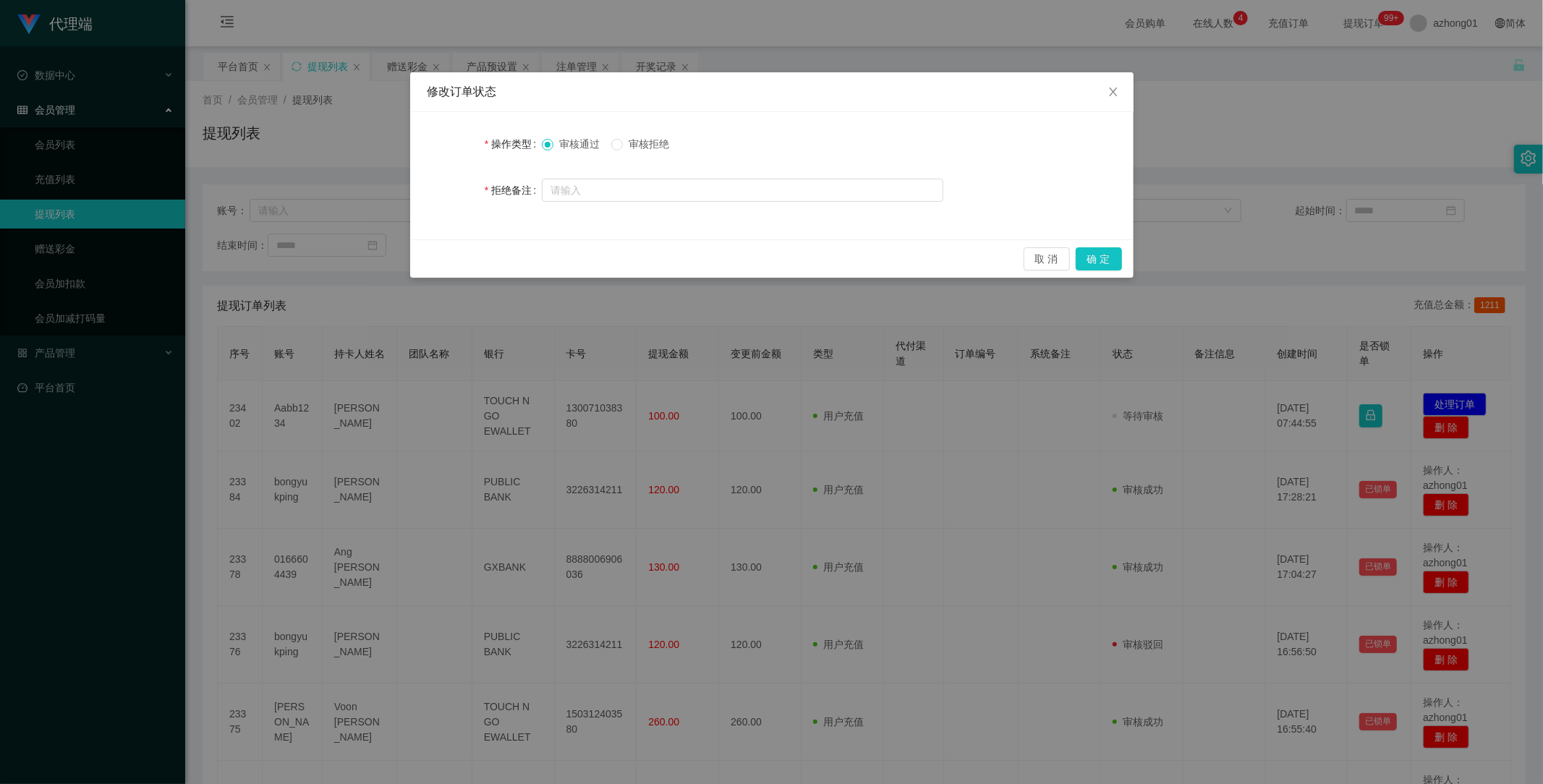
click at [659, 146] on span "审核拒绝" at bounding box center [649, 144] width 52 height 11
click at [1111, 254] on button "确 定" at bounding box center [1098, 258] width 46 height 23
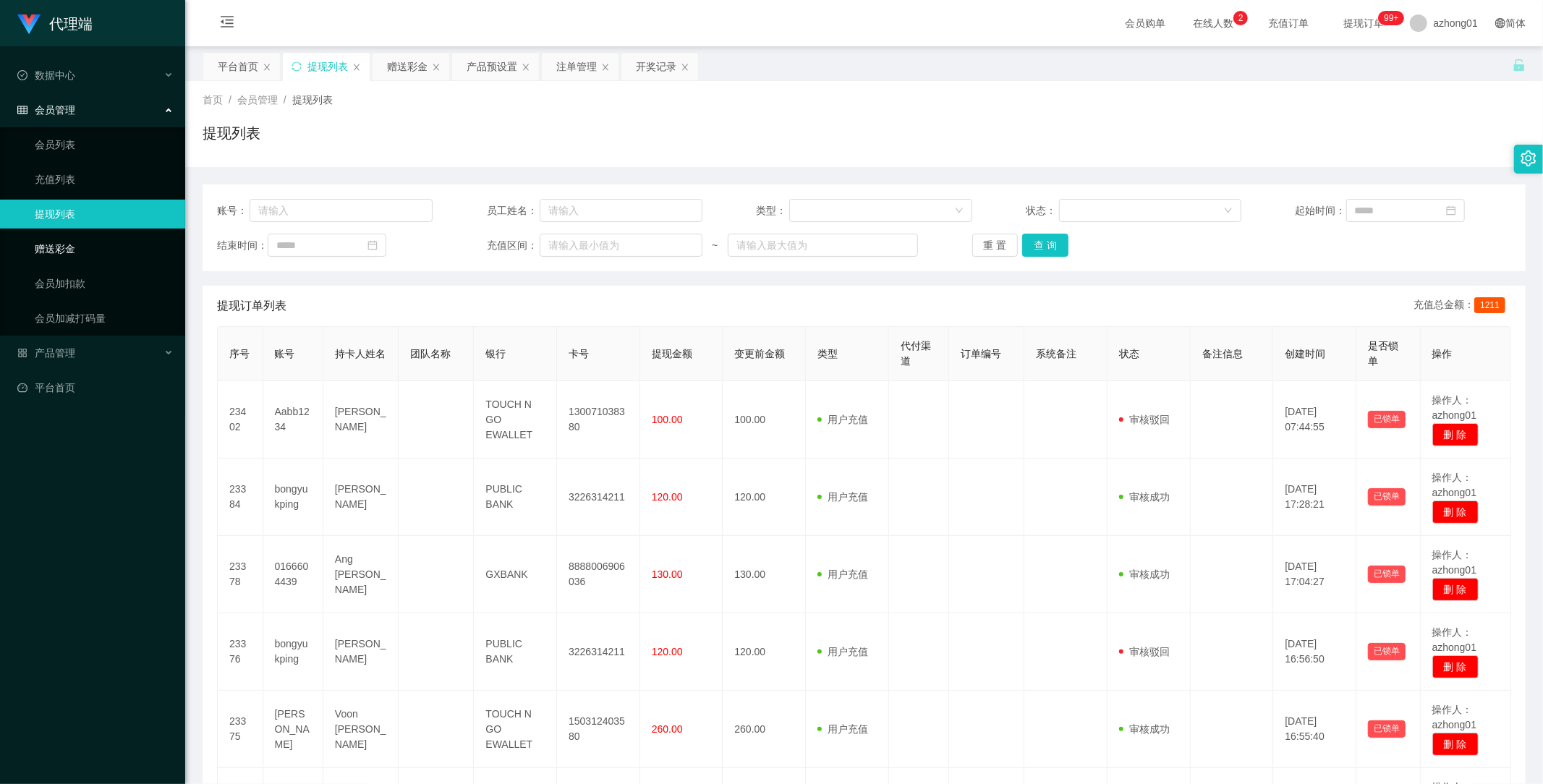
drag, startPoint x: 66, startPoint y: 242, endPoint x: 82, endPoint y: 248, distance: 17.1
click at [64, 242] on link "赠送彩金" at bounding box center [104, 249] width 139 height 29
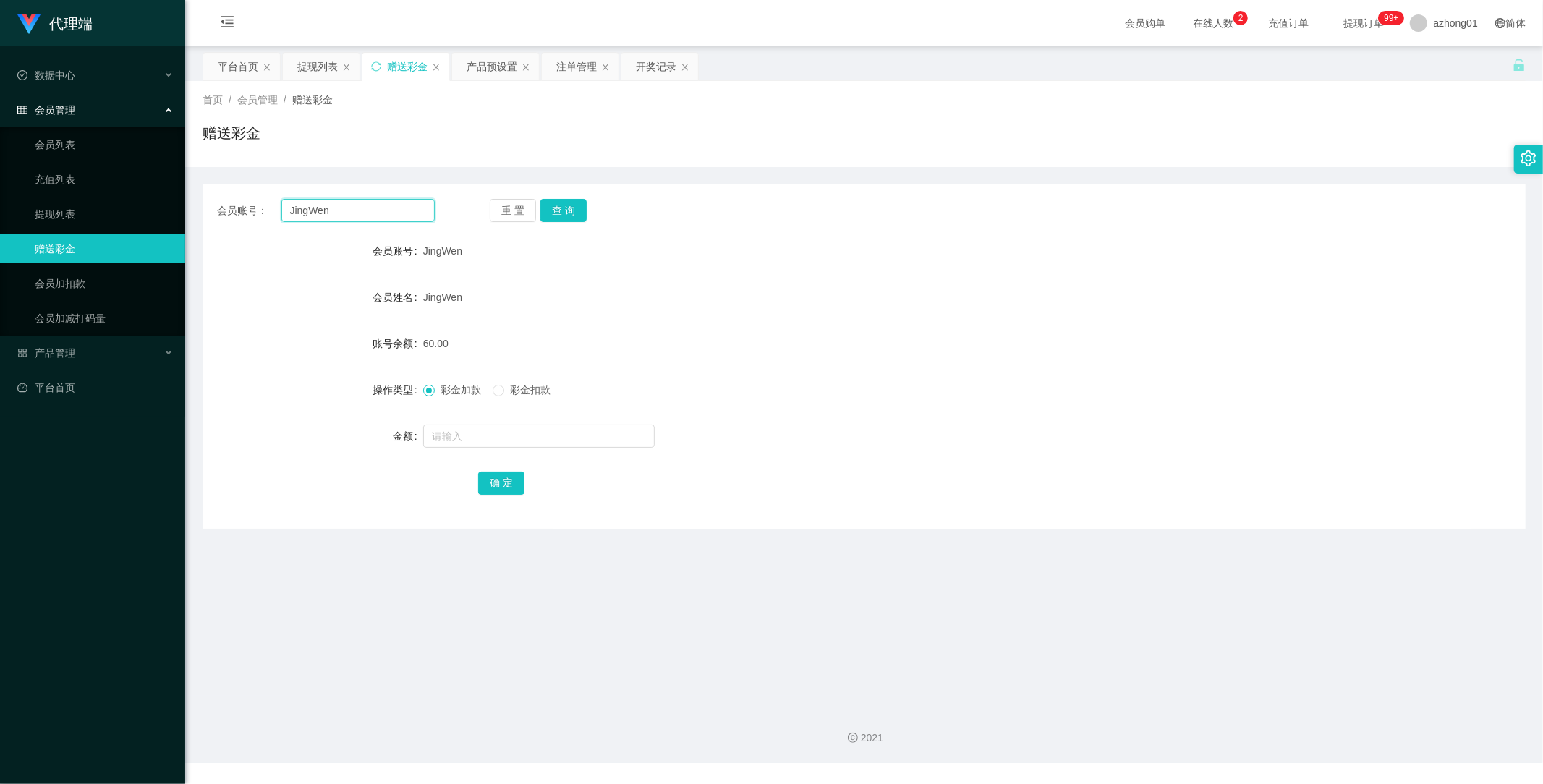
drag, startPoint x: 368, startPoint y: 211, endPoint x: 223, endPoint y: 196, distance: 145.8
click at [223, 196] on div "会员账号： JingWen 重 置 查 询 会员账号 JingWen 会员姓名 JingWen 账号余额 60.00 操作类型 彩金加款 彩金扣款 金额 确 定" at bounding box center [864, 356] width 1323 height 344
click at [570, 207] on button "查 询" at bounding box center [563, 211] width 46 height 23
click at [573, 211] on button "查 询" at bounding box center [563, 211] width 46 height 23
click at [576, 210] on button "查 询" at bounding box center [563, 211] width 46 height 23
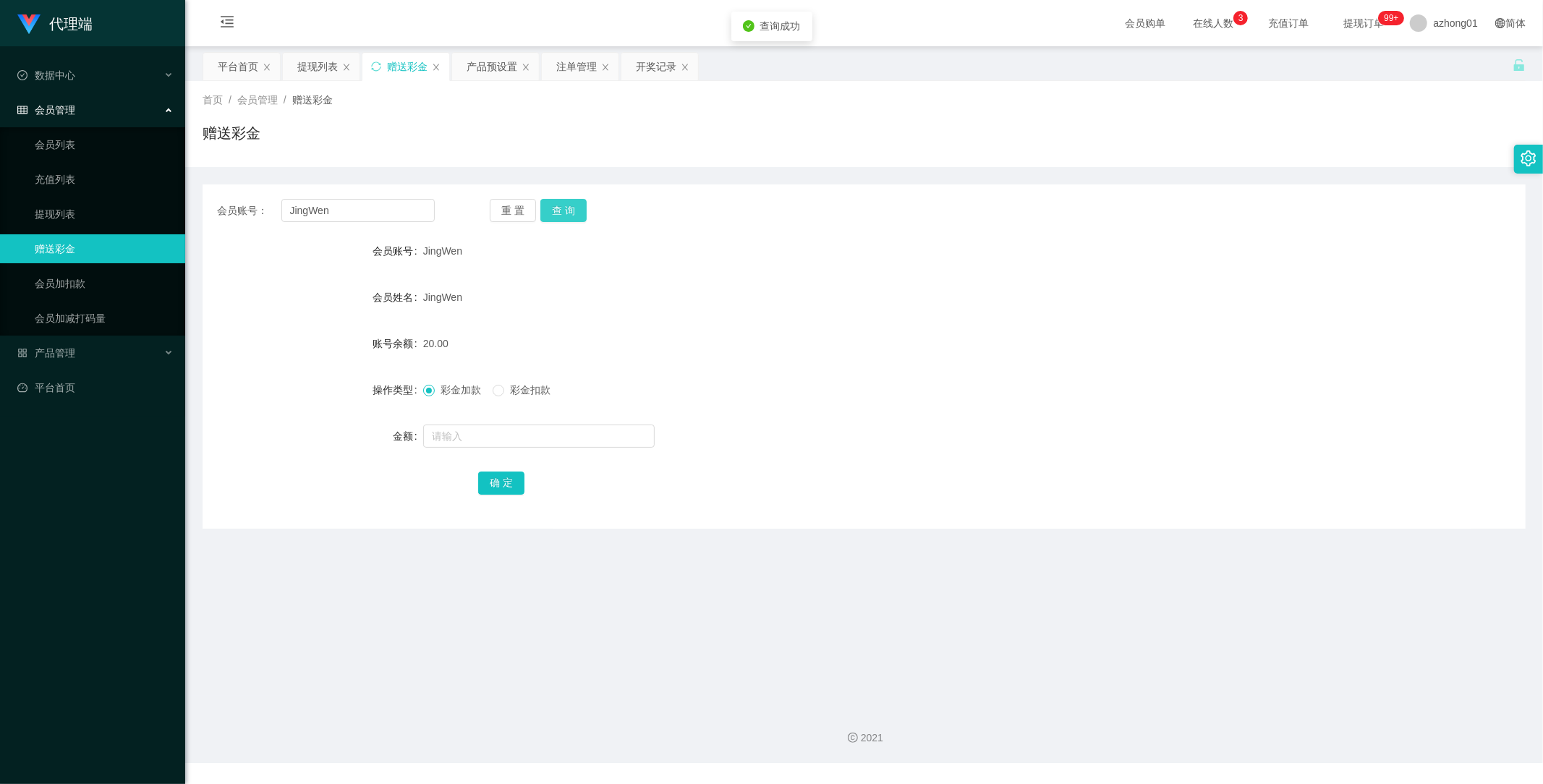
click at [562, 207] on button "查 询" at bounding box center [563, 211] width 46 height 23
type input "c"
click at [67, 205] on link "提现列表" at bounding box center [104, 215] width 139 height 29
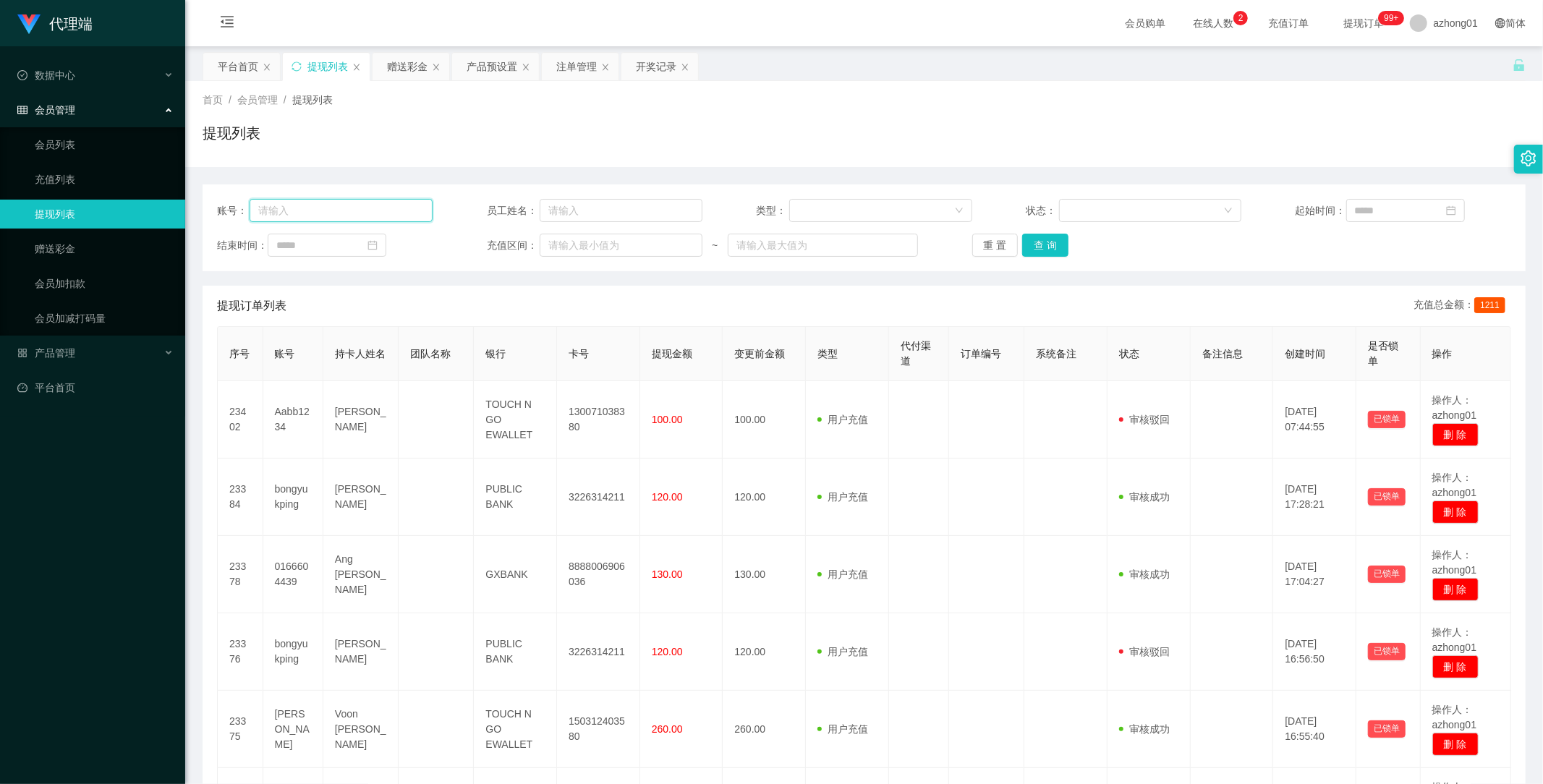
click at [349, 214] on input "text" at bounding box center [341, 211] width 183 height 23
click at [335, 211] on input "text" at bounding box center [341, 211] width 183 height 23
click at [1038, 242] on button "查 询" at bounding box center [1045, 245] width 46 height 23
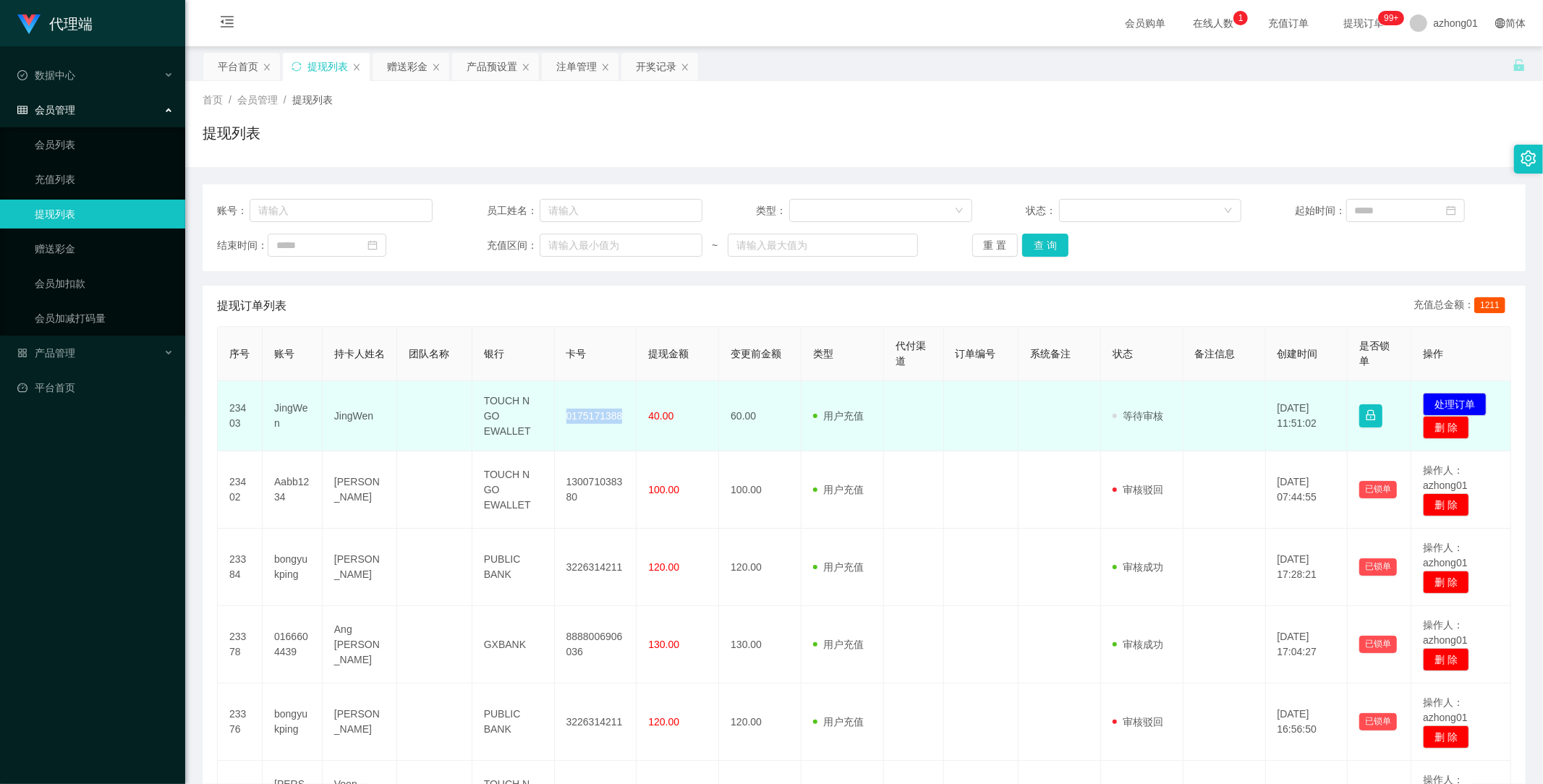
drag, startPoint x: 559, startPoint y: 417, endPoint x: 629, endPoint y: 418, distance: 70.0
click at [629, 418] on td "0175171388" at bounding box center [596, 416] width 83 height 70
copy td "0175171388"
click at [1441, 398] on button "处理订单" at bounding box center [1455, 404] width 64 height 23
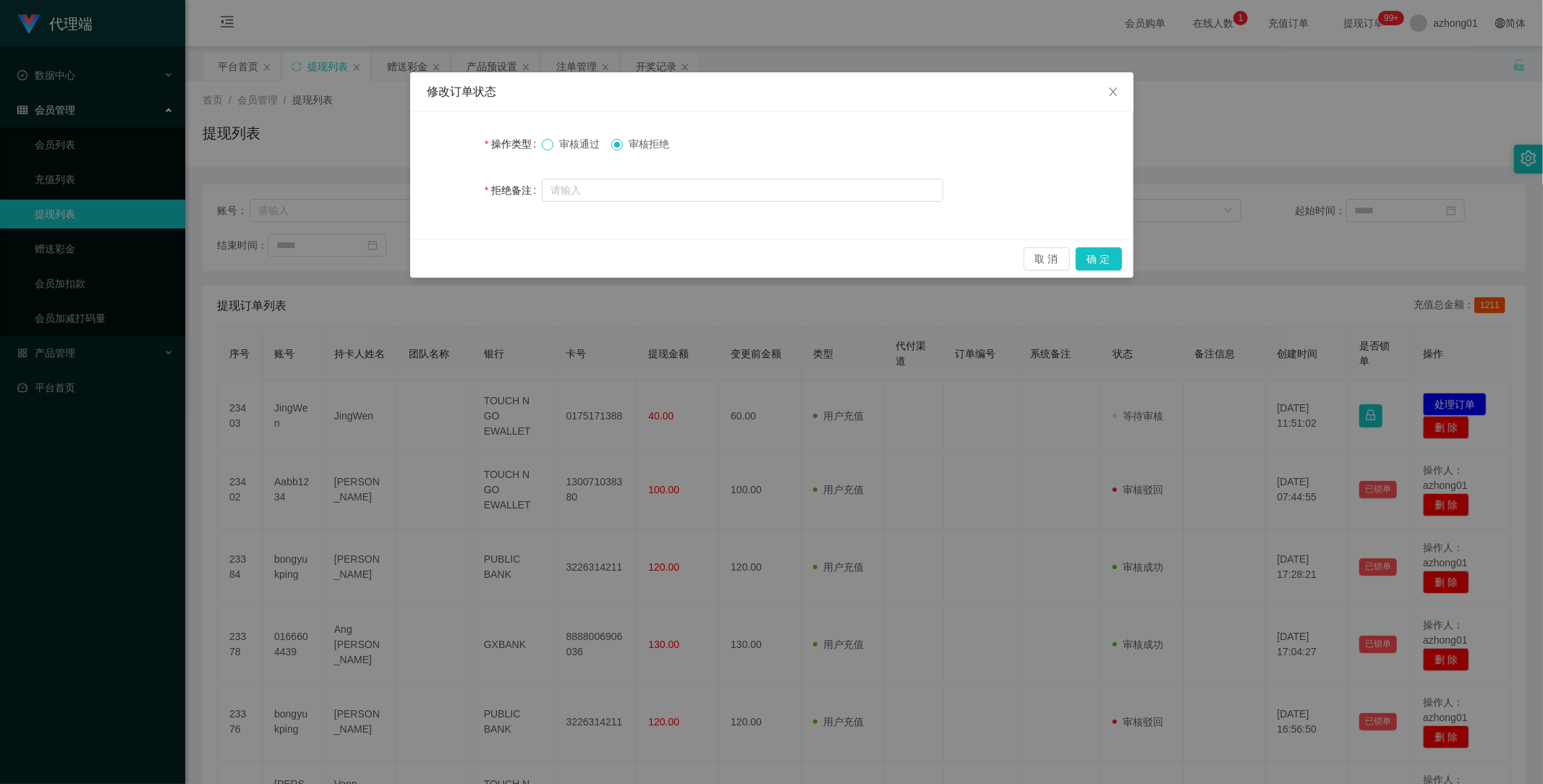
click at [551, 140] on label "审核通过" at bounding box center [573, 144] width 64 height 15
click at [540, 142] on label "操作类型" at bounding box center [513, 144] width 58 height 11
click at [1090, 258] on button "确 定" at bounding box center [1098, 258] width 46 height 23
